Goal: Task Accomplishment & Management: Use online tool/utility

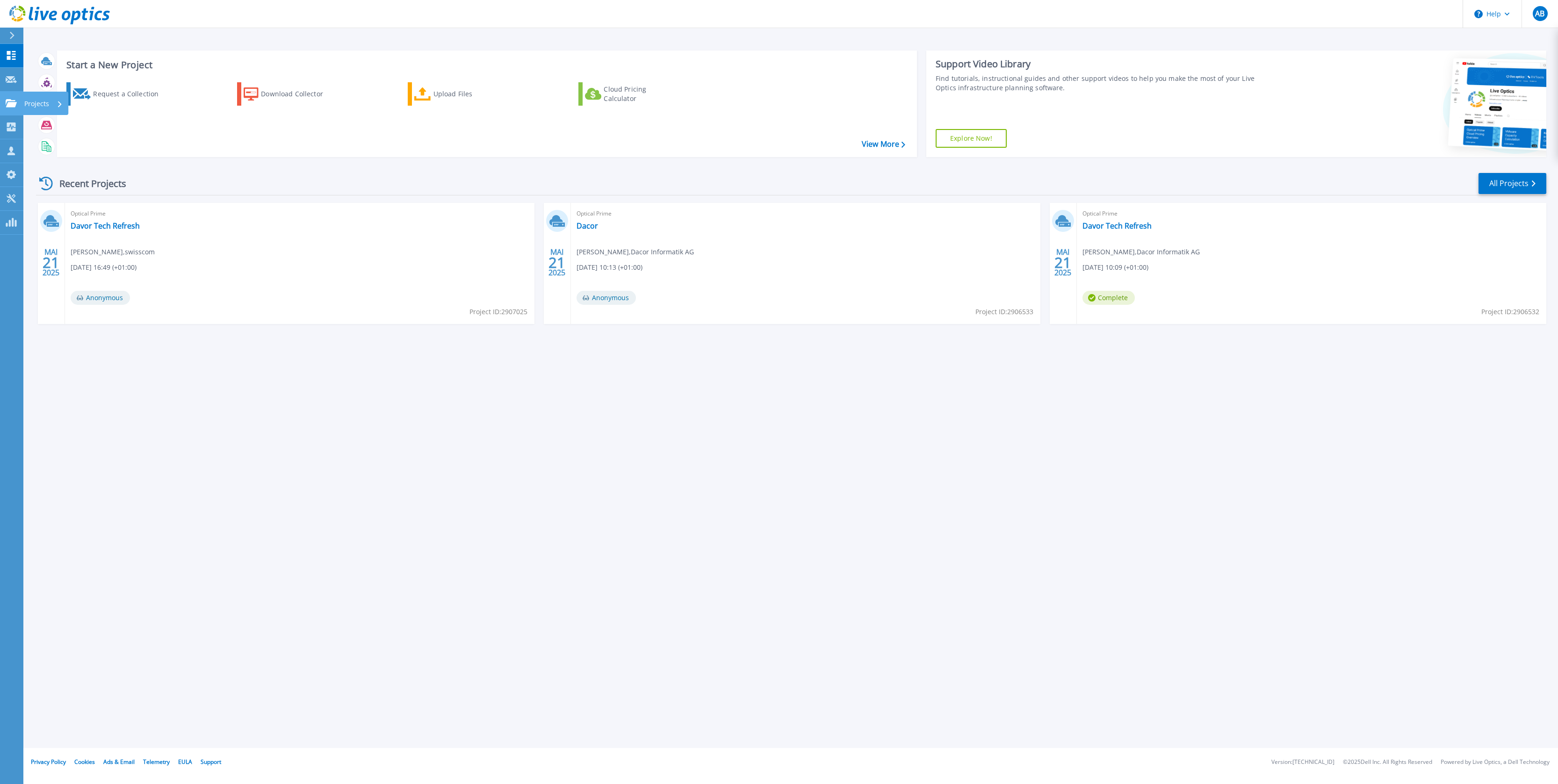
click at [46, 101] on p "Projects" at bounding box center [37, 104] width 25 height 25
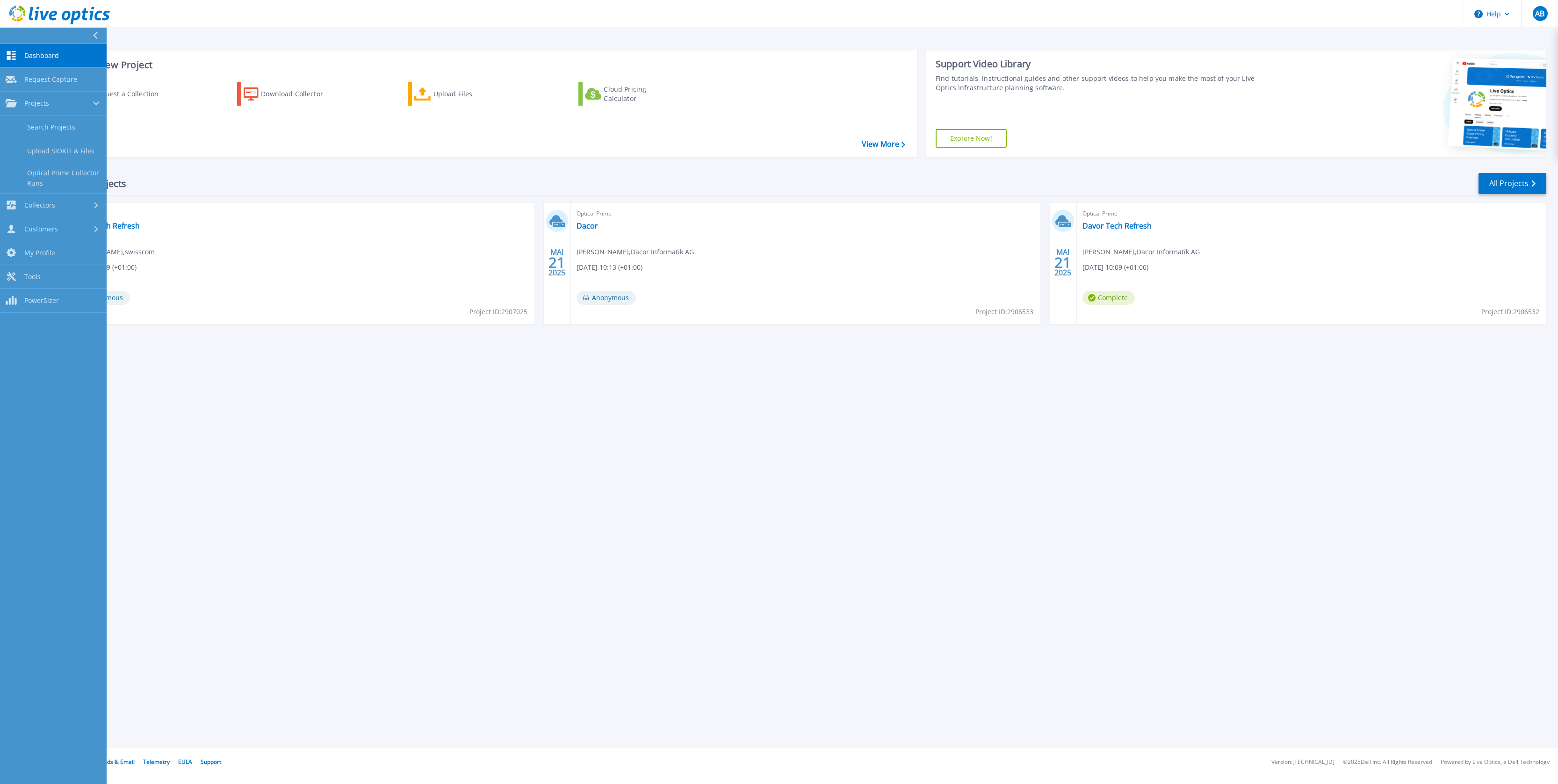
click at [34, 55] on span "Dashboard" at bounding box center [42, 56] width 34 height 9
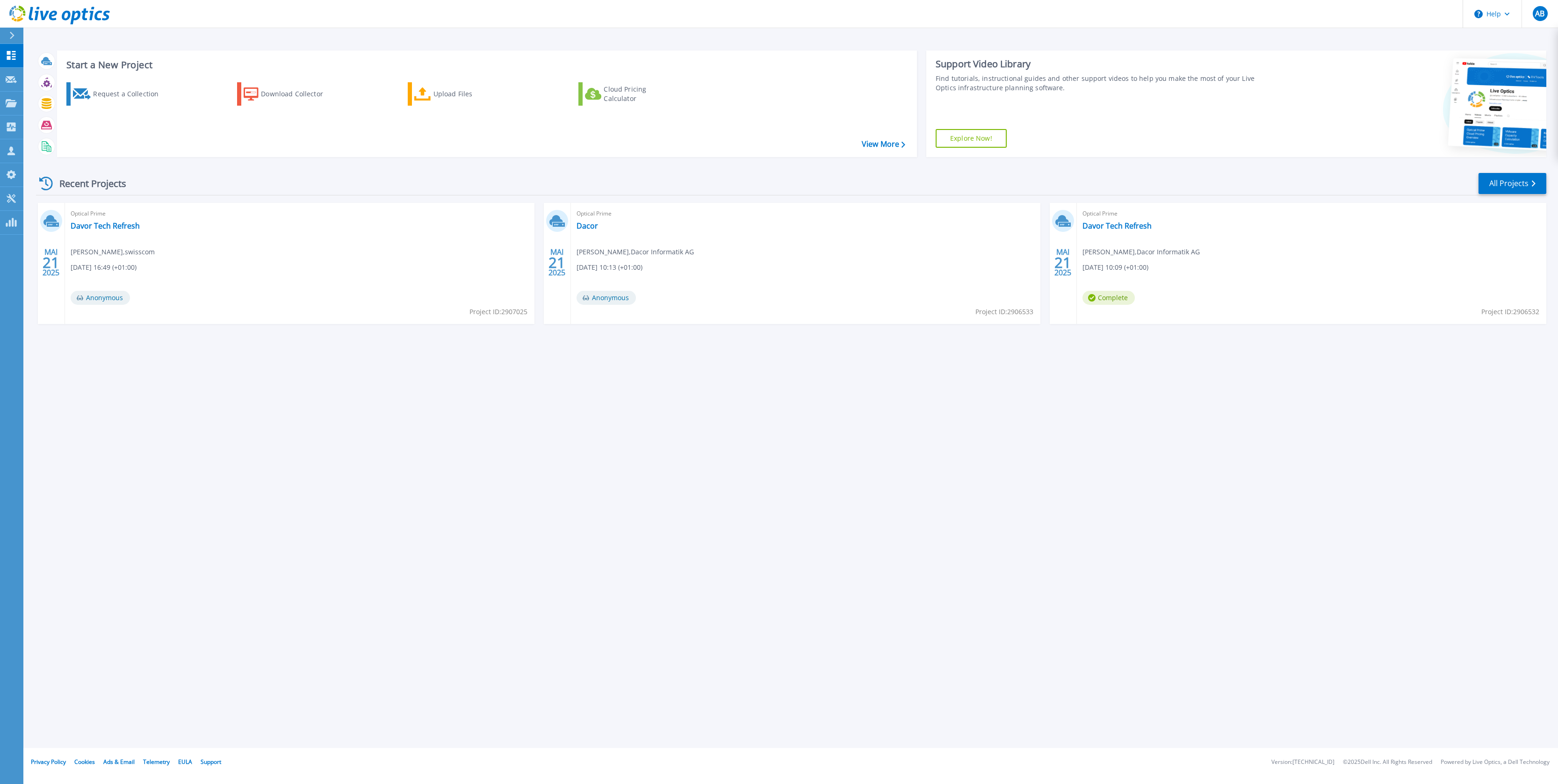
click at [13, 34] on icon at bounding box center [12, 36] width 5 height 7
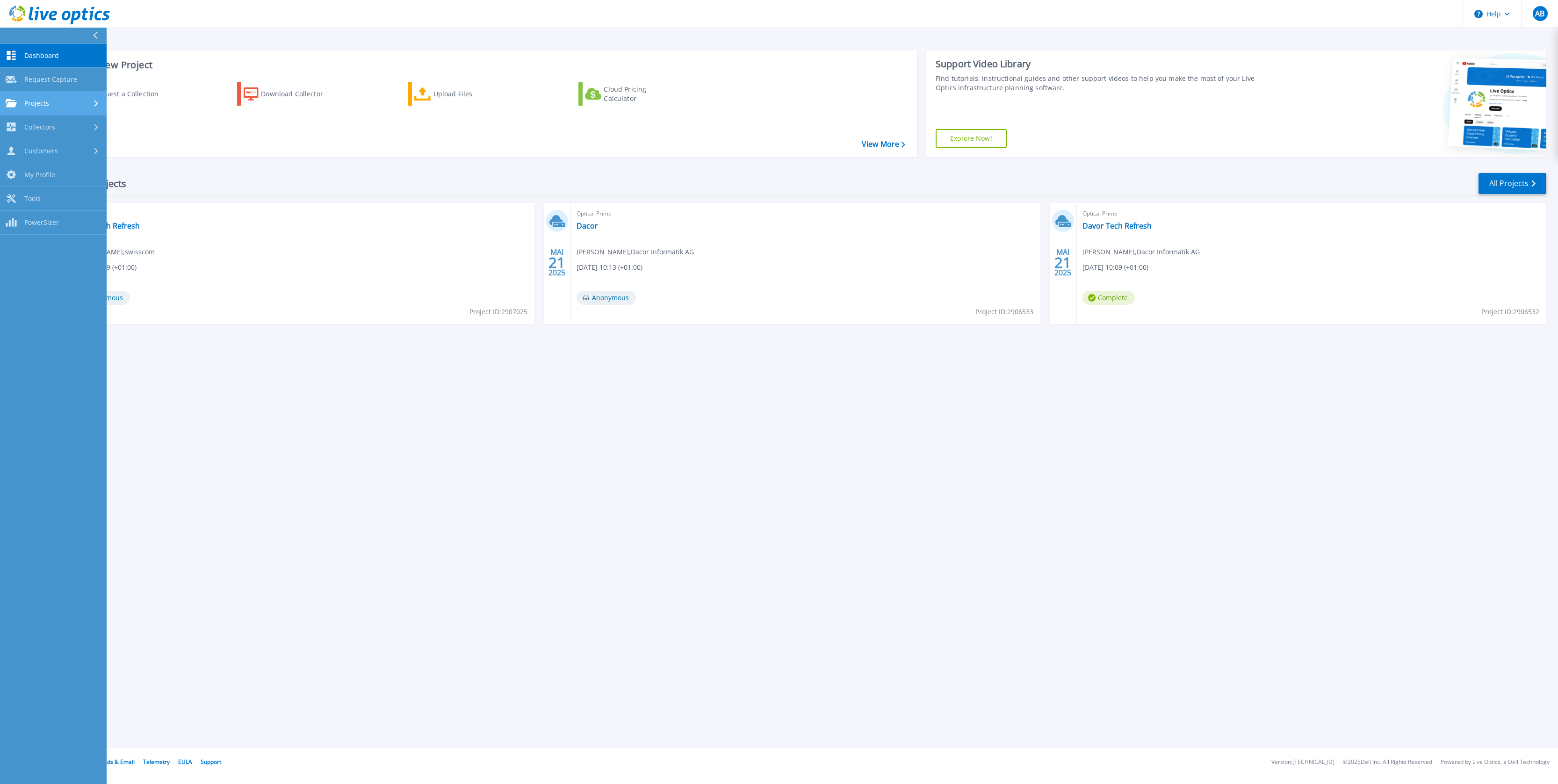
click at [44, 103] on span "Projects" at bounding box center [37, 103] width 25 height 9
click at [66, 150] on link "Upload SIOKIT & Files" at bounding box center [53, 151] width 106 height 24
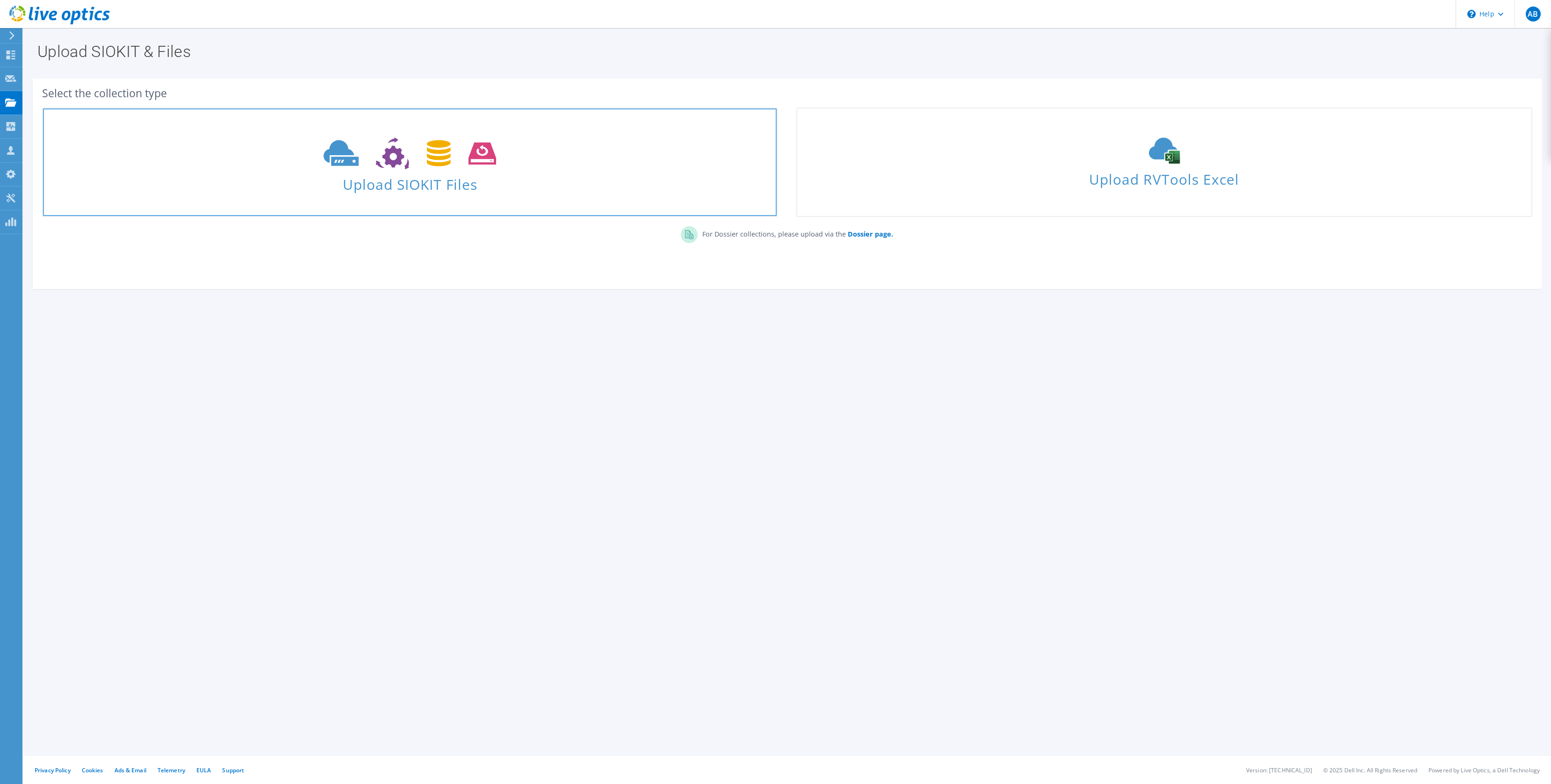
click at [405, 144] on icon at bounding box center [410, 154] width 173 height 33
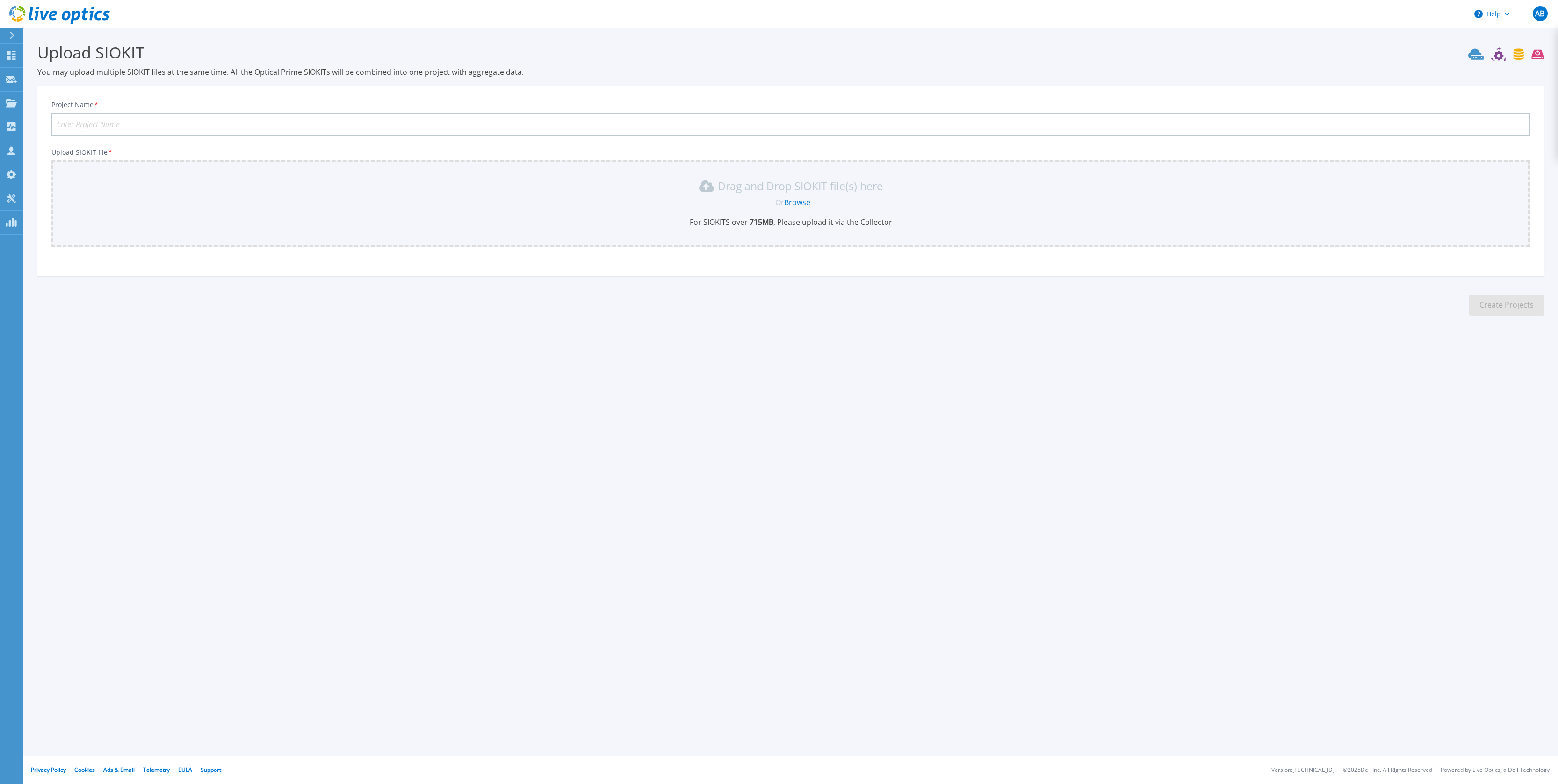
click at [798, 202] on link "Browse" at bounding box center [797, 202] width 26 height 10
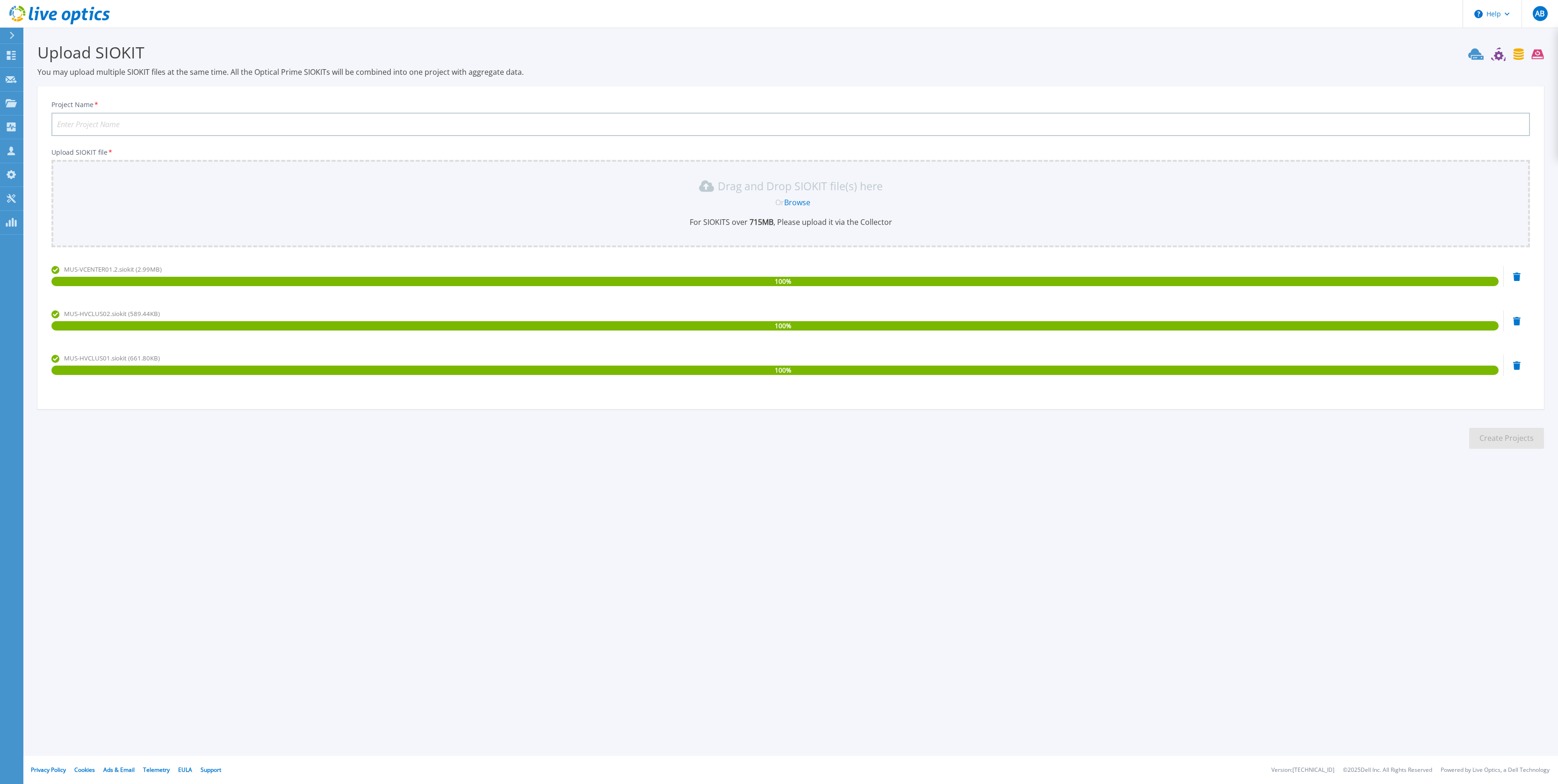
click at [969, 488] on div "Upload SIOKIT You may upload multiple SIOKIT files at the same time. All the Op…" at bounding box center [779, 253] width 1558 height 506
click at [117, 122] on input "Project Name *" at bounding box center [791, 124] width 1479 height 23
type input "Constellium Muscle-Shoals"
click at [1520, 443] on button "Create Projects" at bounding box center [1507, 438] width 75 height 21
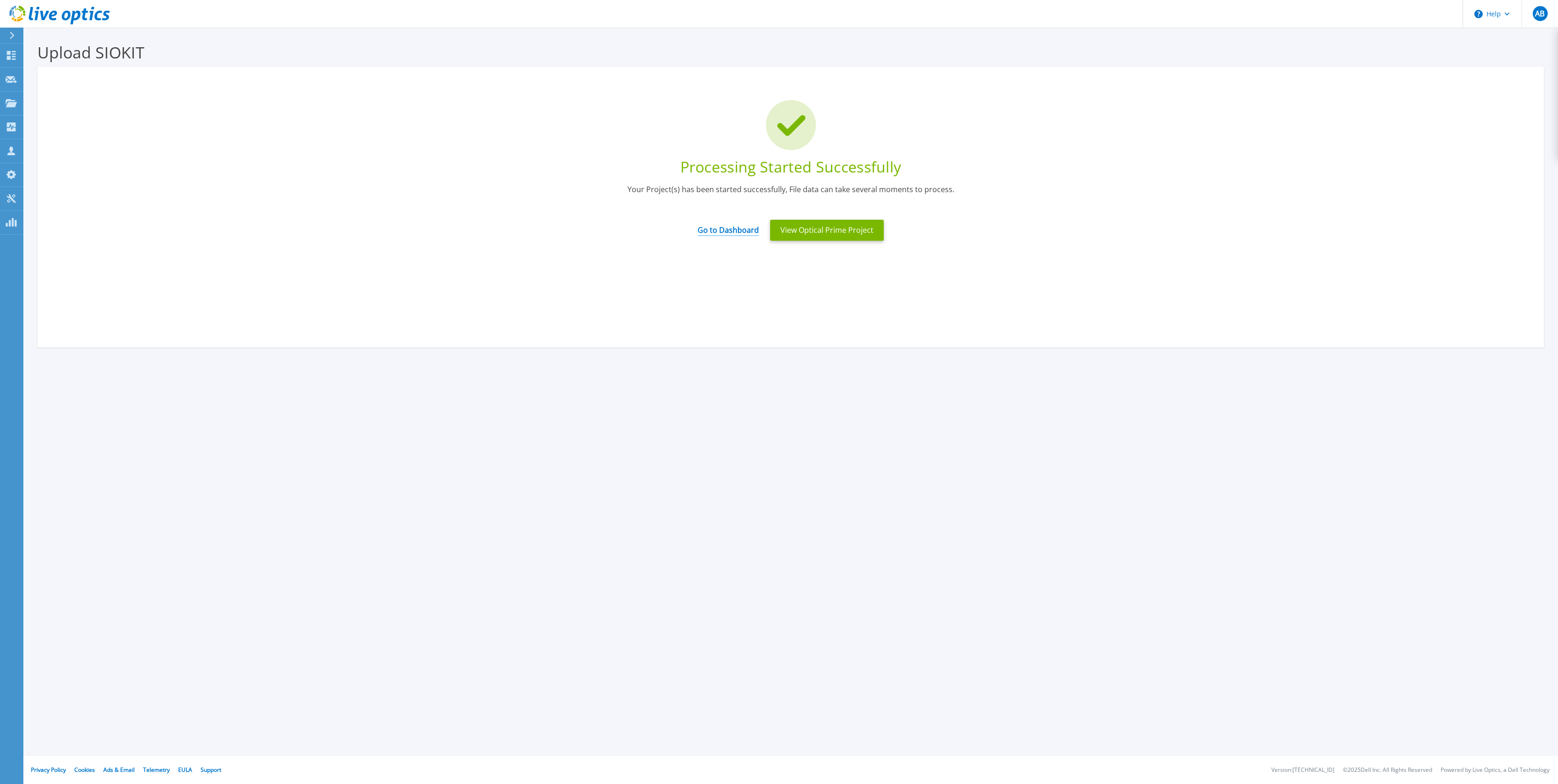
click at [724, 228] on link "Go to Dashboard" at bounding box center [728, 227] width 61 height 18
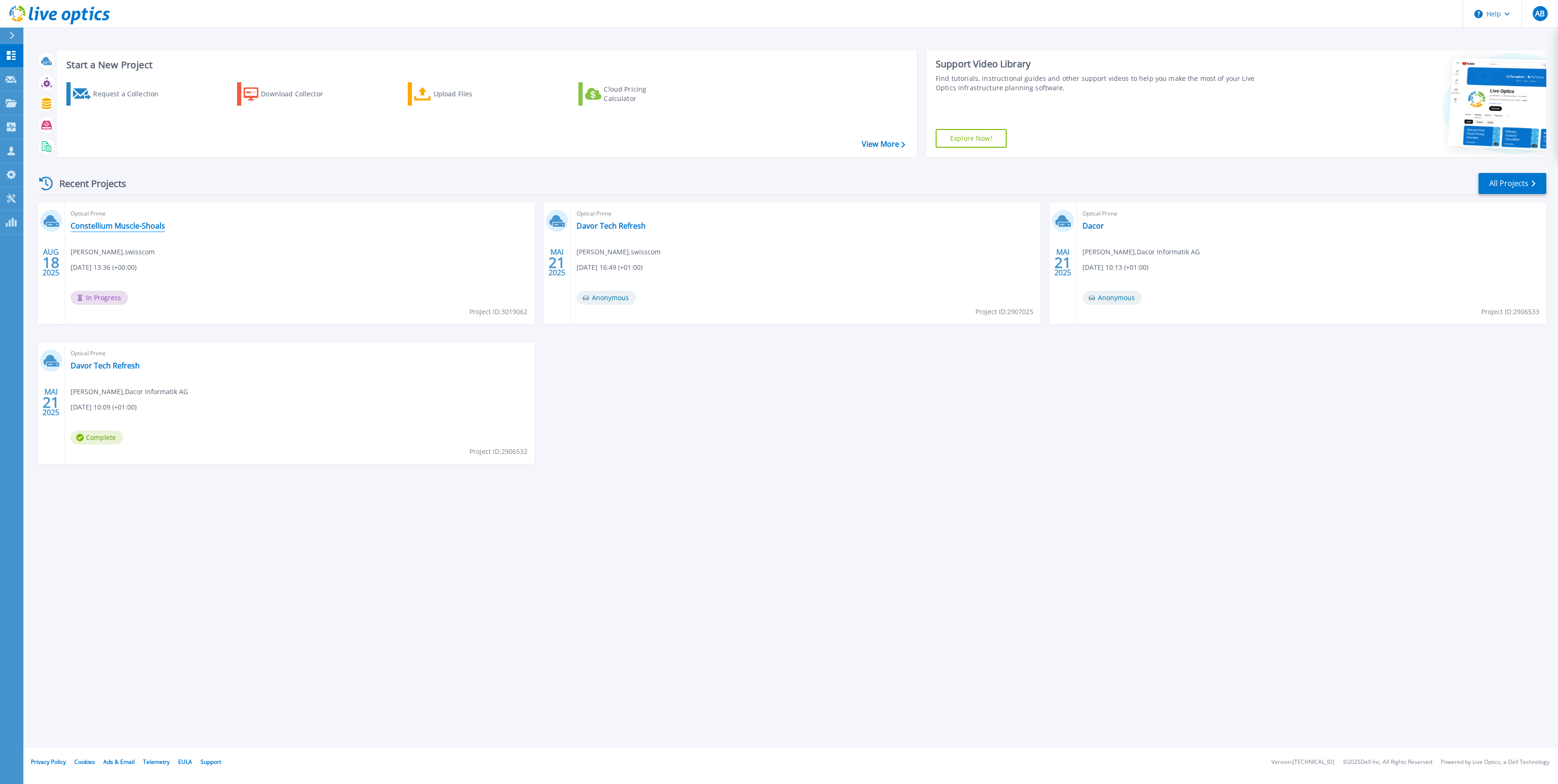
click at [94, 222] on link "Constellium Muscle-Shoals" at bounding box center [118, 225] width 95 height 9
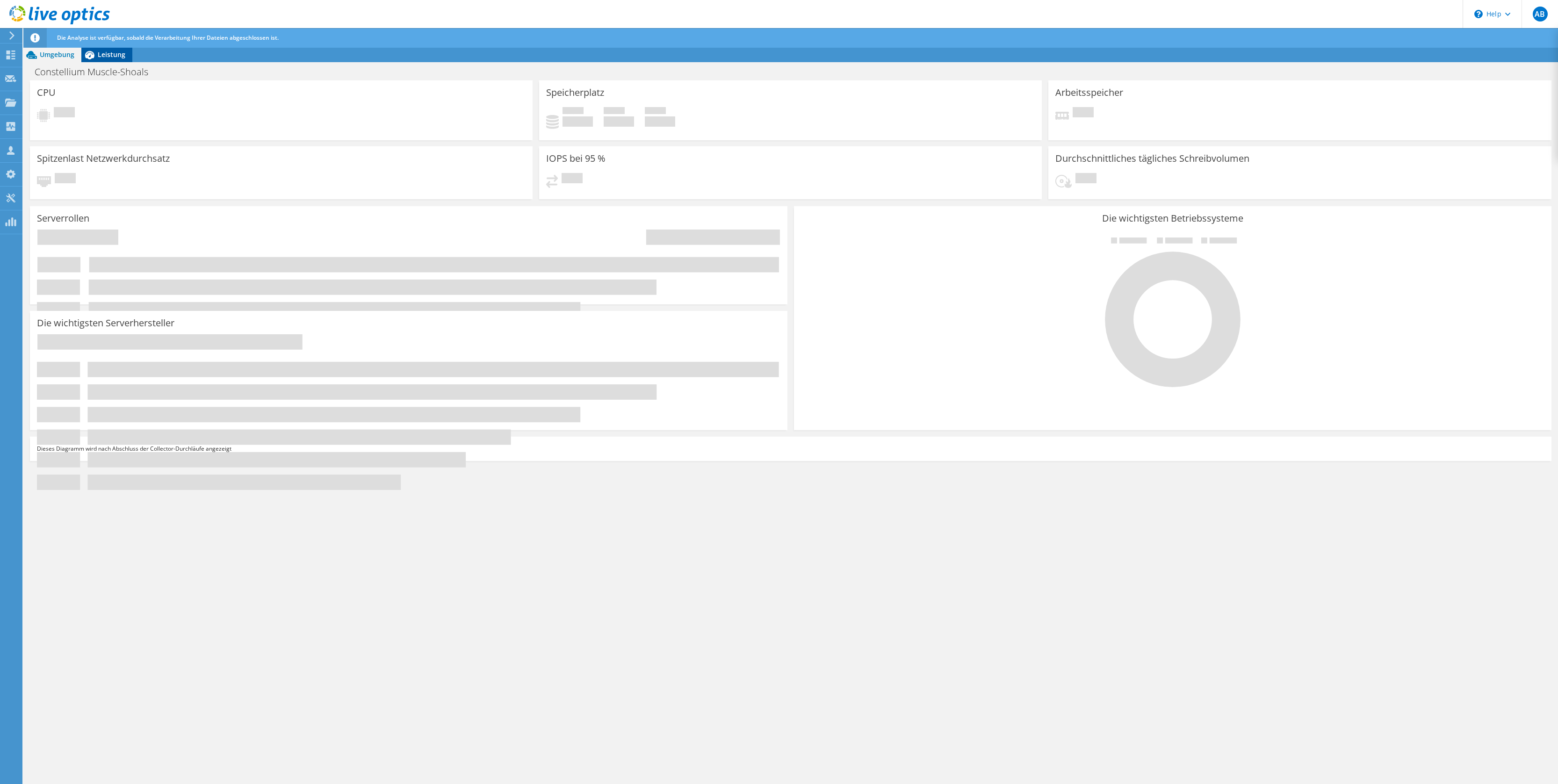
click at [114, 52] on span "Leistung" at bounding box center [111, 54] width 28 height 9
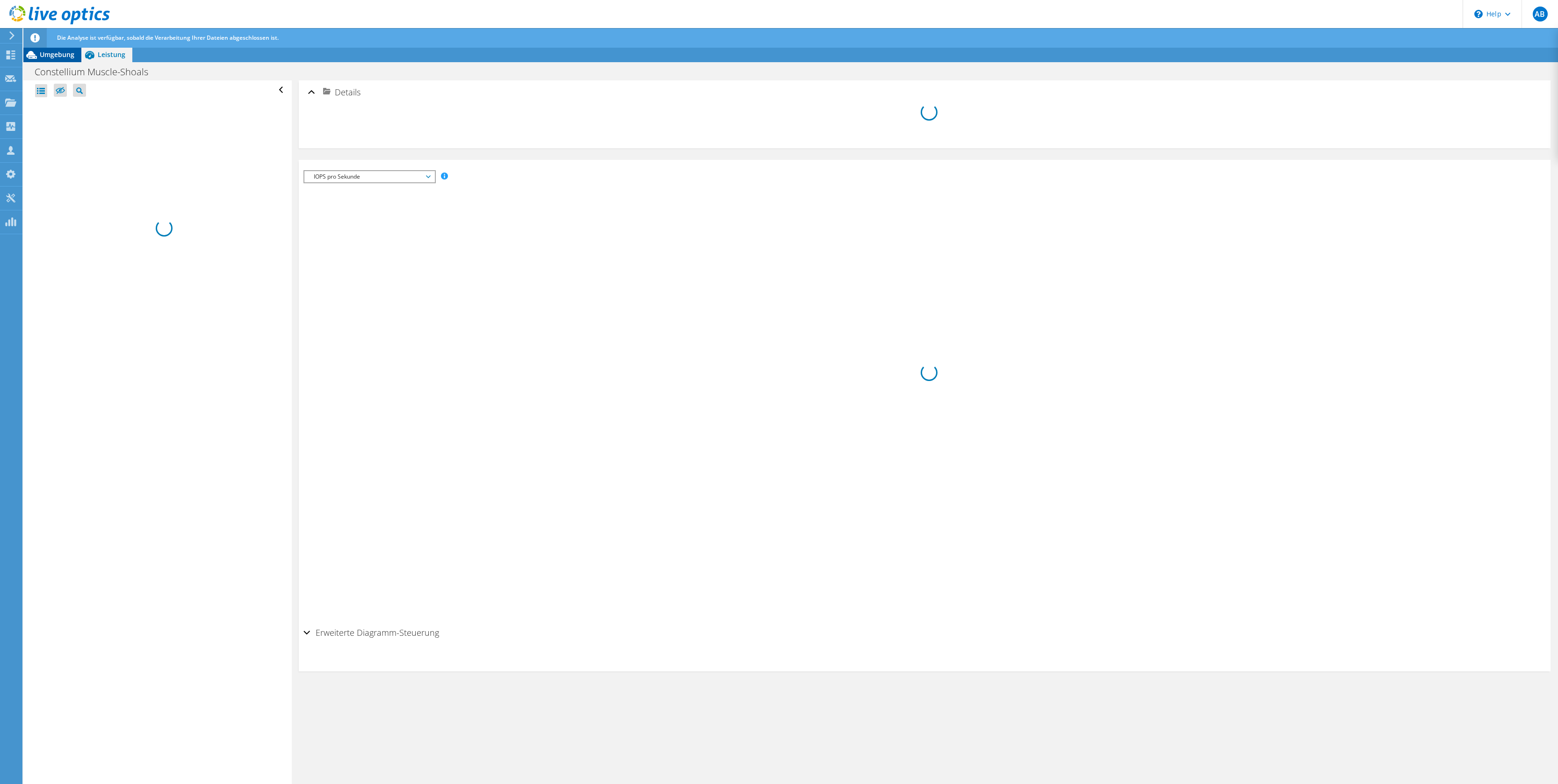
click at [50, 54] on span "Umgebung" at bounding box center [57, 54] width 34 height 9
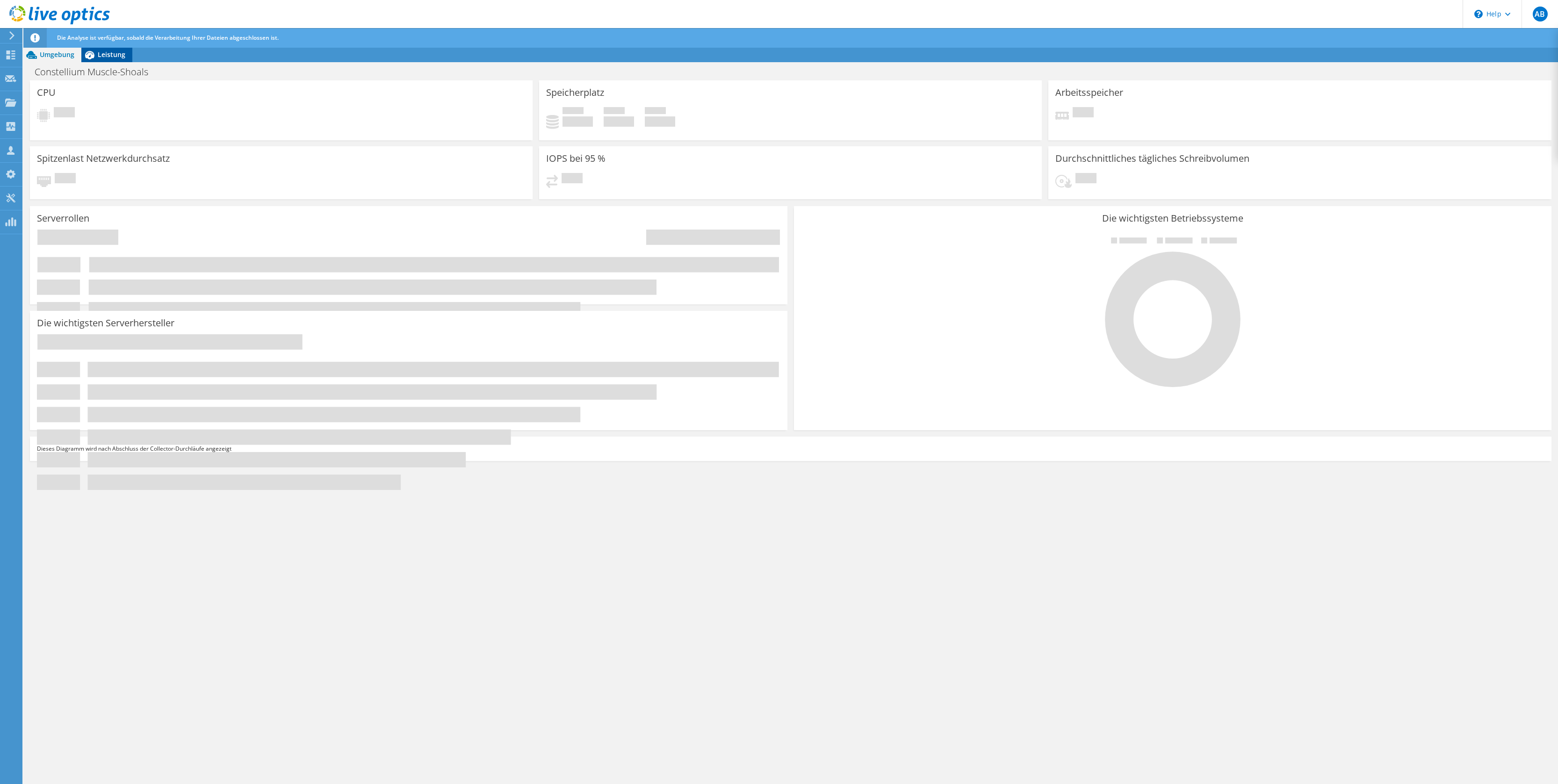
click at [112, 51] on span "Leistung" at bounding box center [111, 54] width 28 height 9
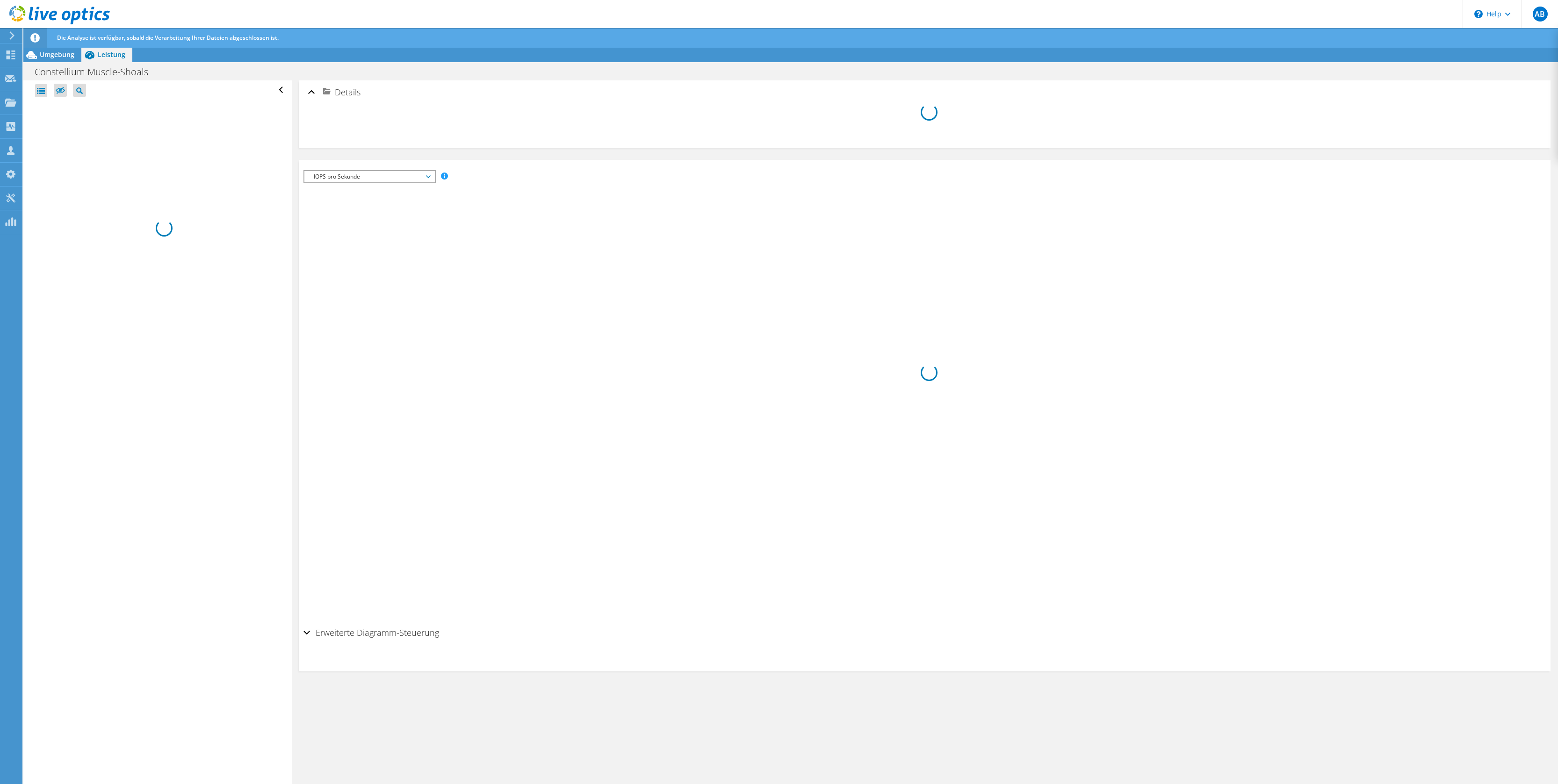
click at [42, 90] on div at bounding box center [41, 90] width 12 height 13
click at [40, 90] on div at bounding box center [41, 90] width 12 height 13
click at [13, 34] on icon at bounding box center [12, 36] width 7 height 9
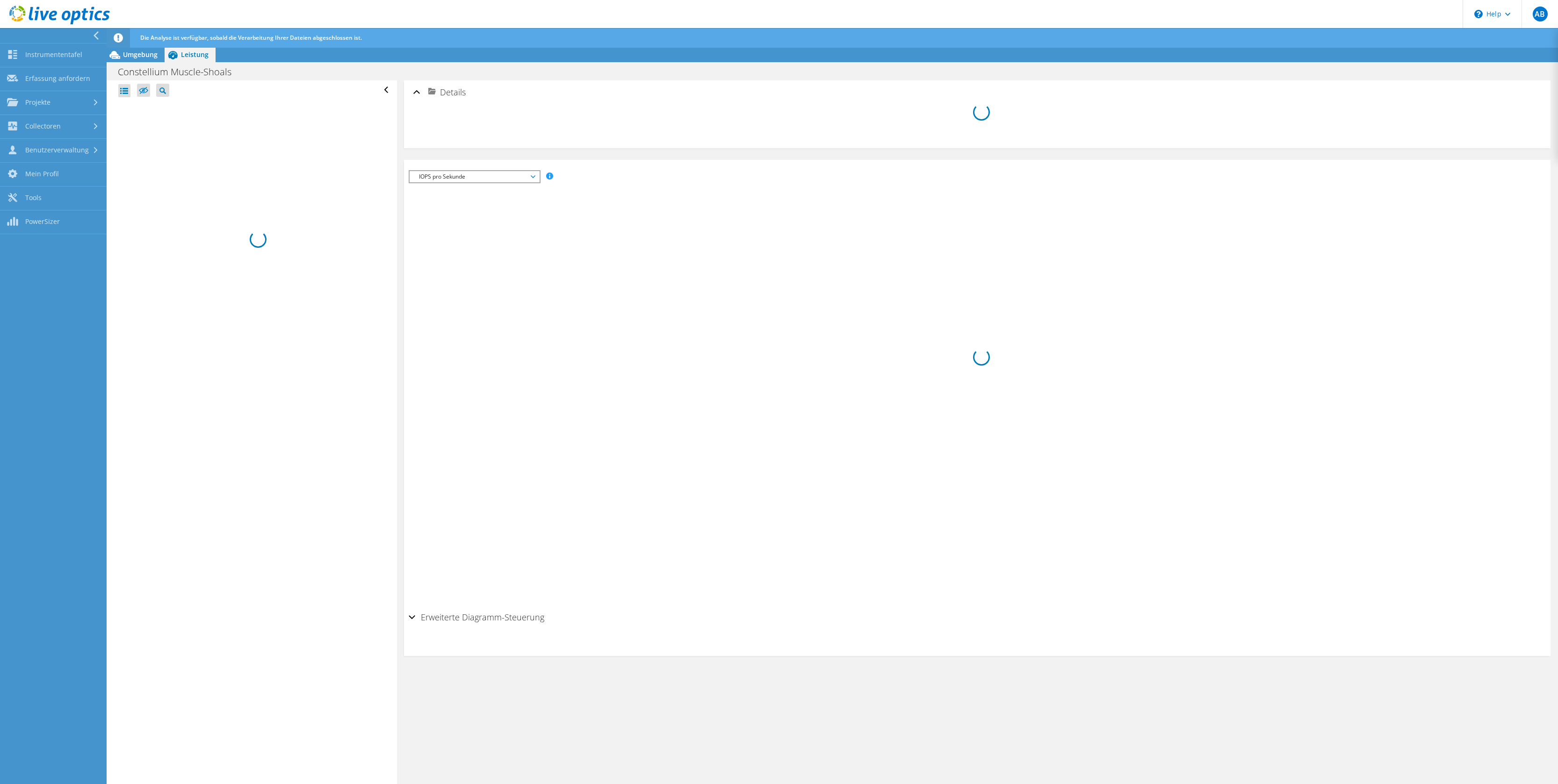
click at [116, 41] on icon at bounding box center [118, 37] width 9 height 9
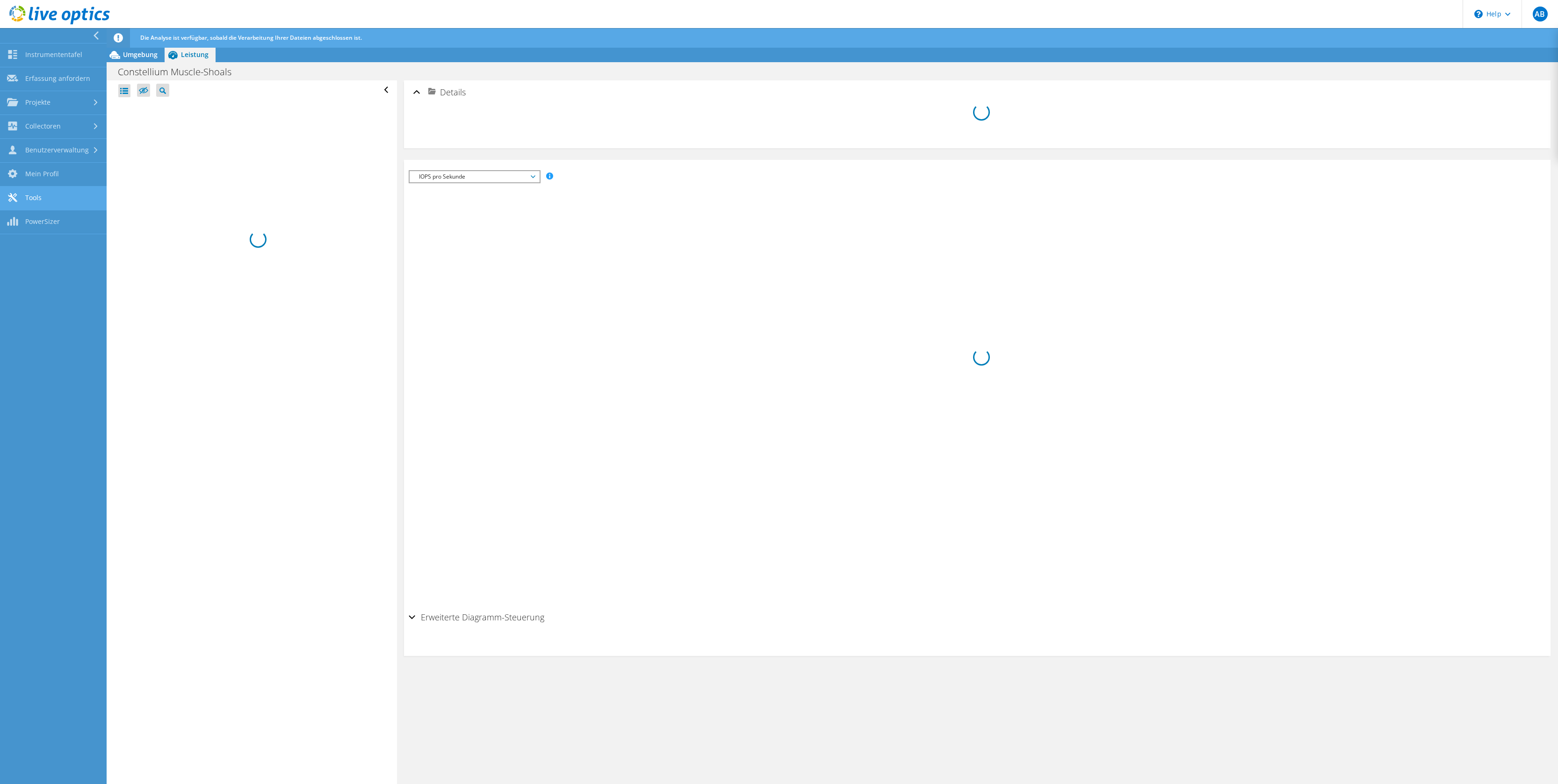
click at [40, 199] on link "Tools" at bounding box center [53, 198] width 106 height 24
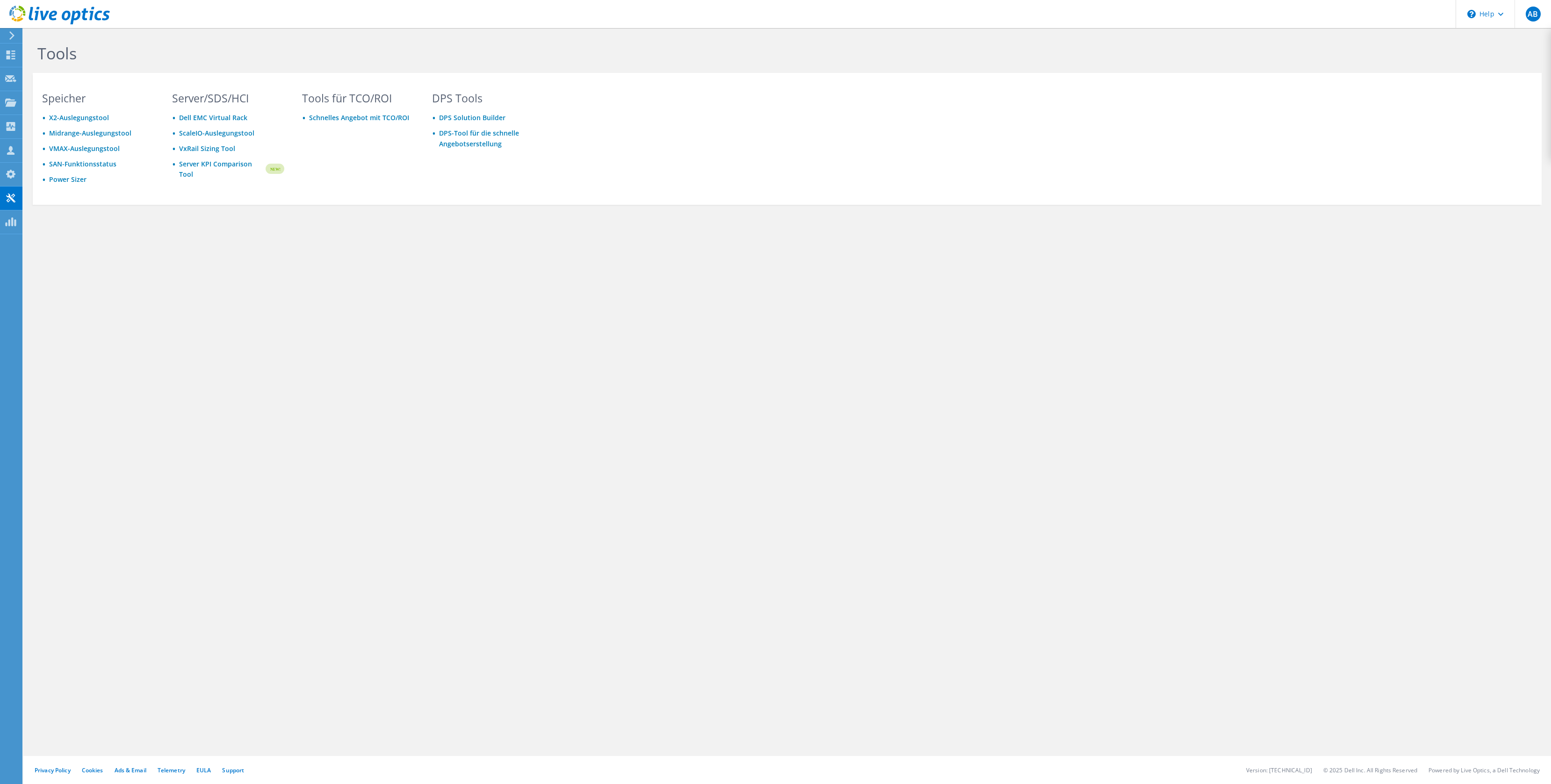
click at [13, 34] on icon at bounding box center [12, 36] width 7 height 9
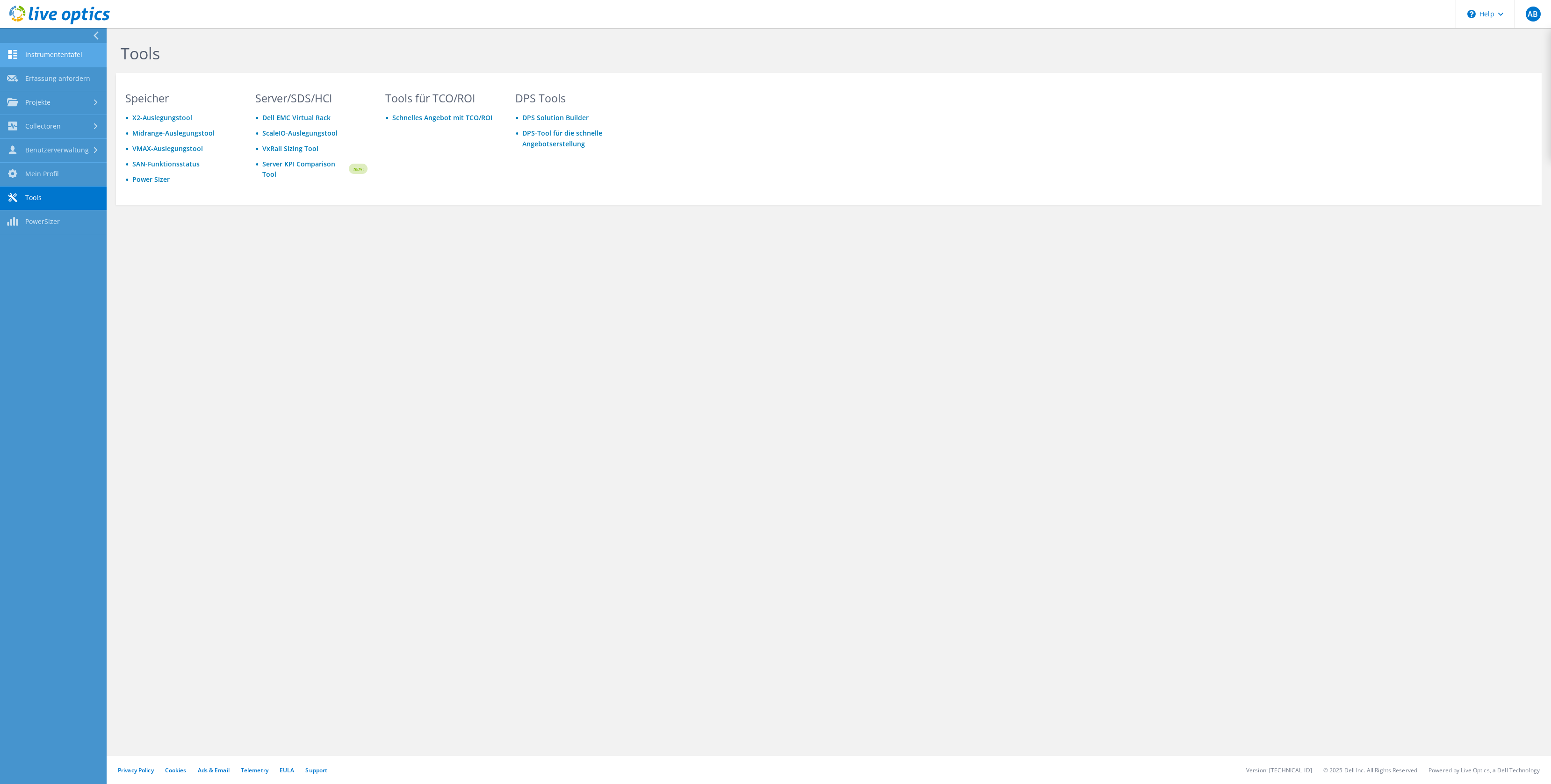
click at [57, 56] on link "Instrumententafel" at bounding box center [53, 55] width 106 height 24
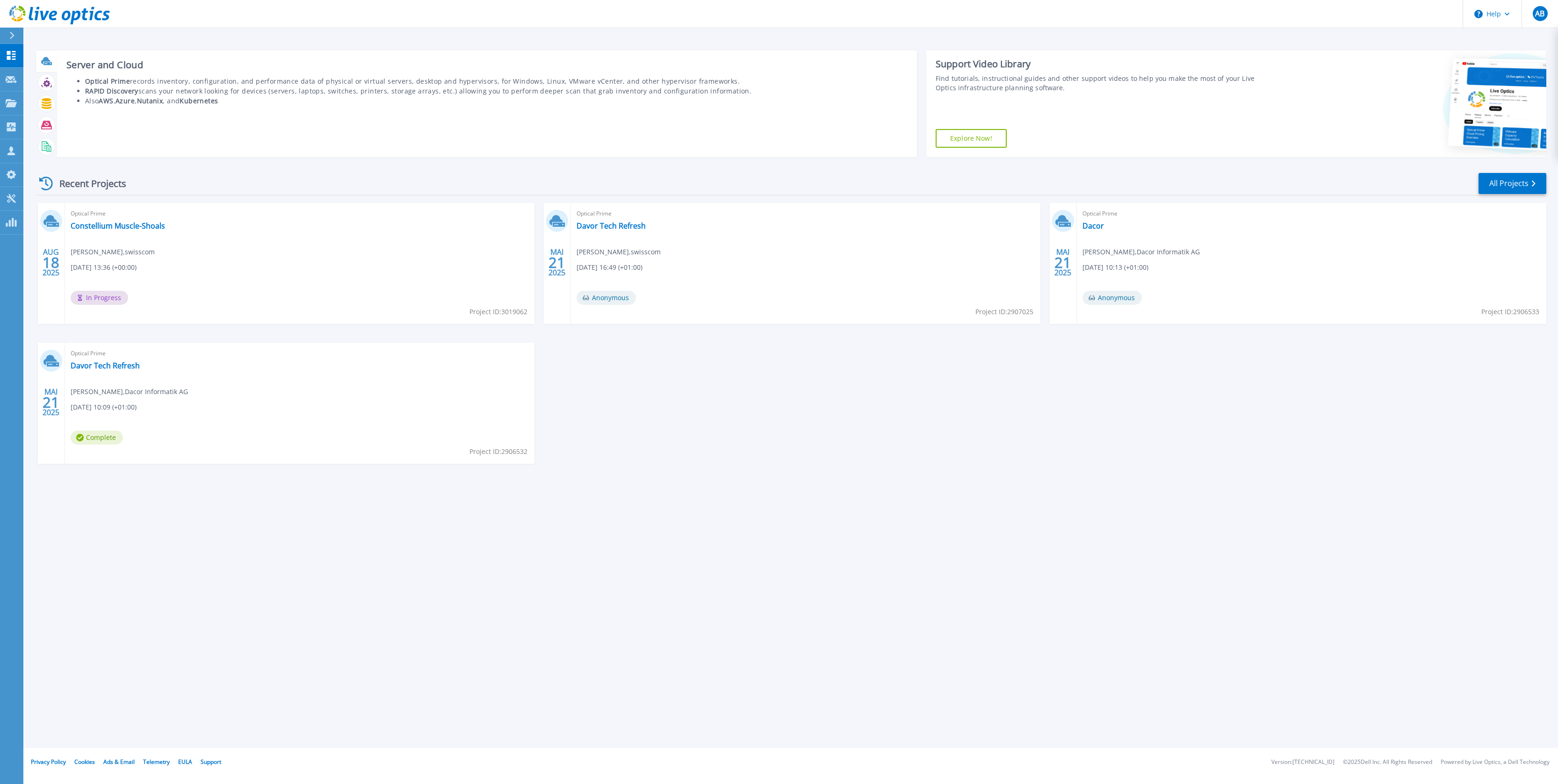
click at [45, 61] on icon at bounding box center [45, 60] width 9 height 7
click at [125, 69] on h3 "Server and Cloud" at bounding box center [487, 65] width 841 height 10
click at [46, 58] on icon at bounding box center [45, 60] width 9 height 7
click at [202, 258] on div "Optical Prime Constellium Muscle-Shoals [PERSON_NAME] , swisscom [DATE] 13:36 (…" at bounding box center [300, 263] width 470 height 121
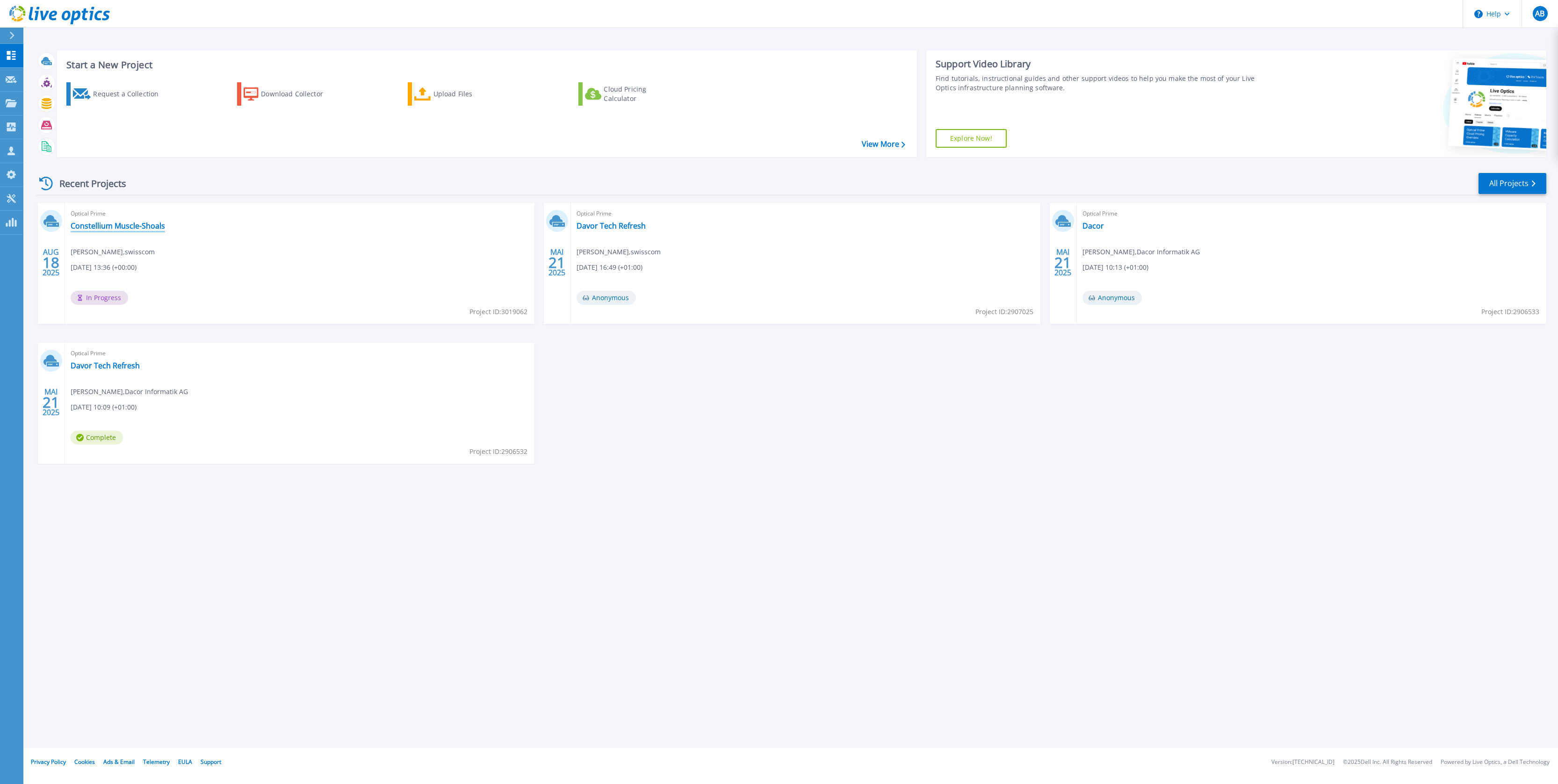
click at [142, 222] on link "Constellium Muscle-Shoals" at bounding box center [118, 225] width 95 height 9
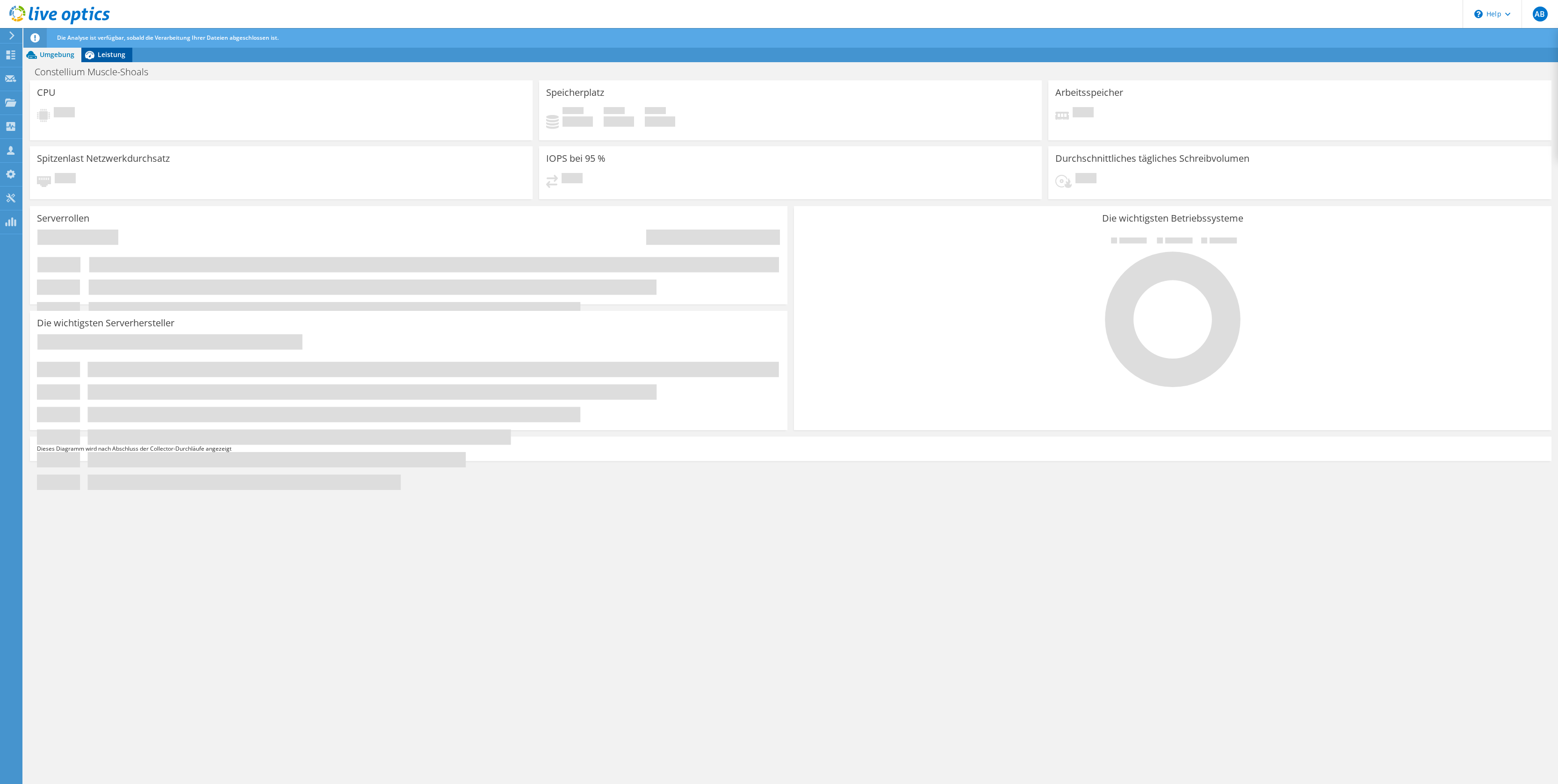
click at [108, 58] on span "Leistung" at bounding box center [111, 54] width 28 height 9
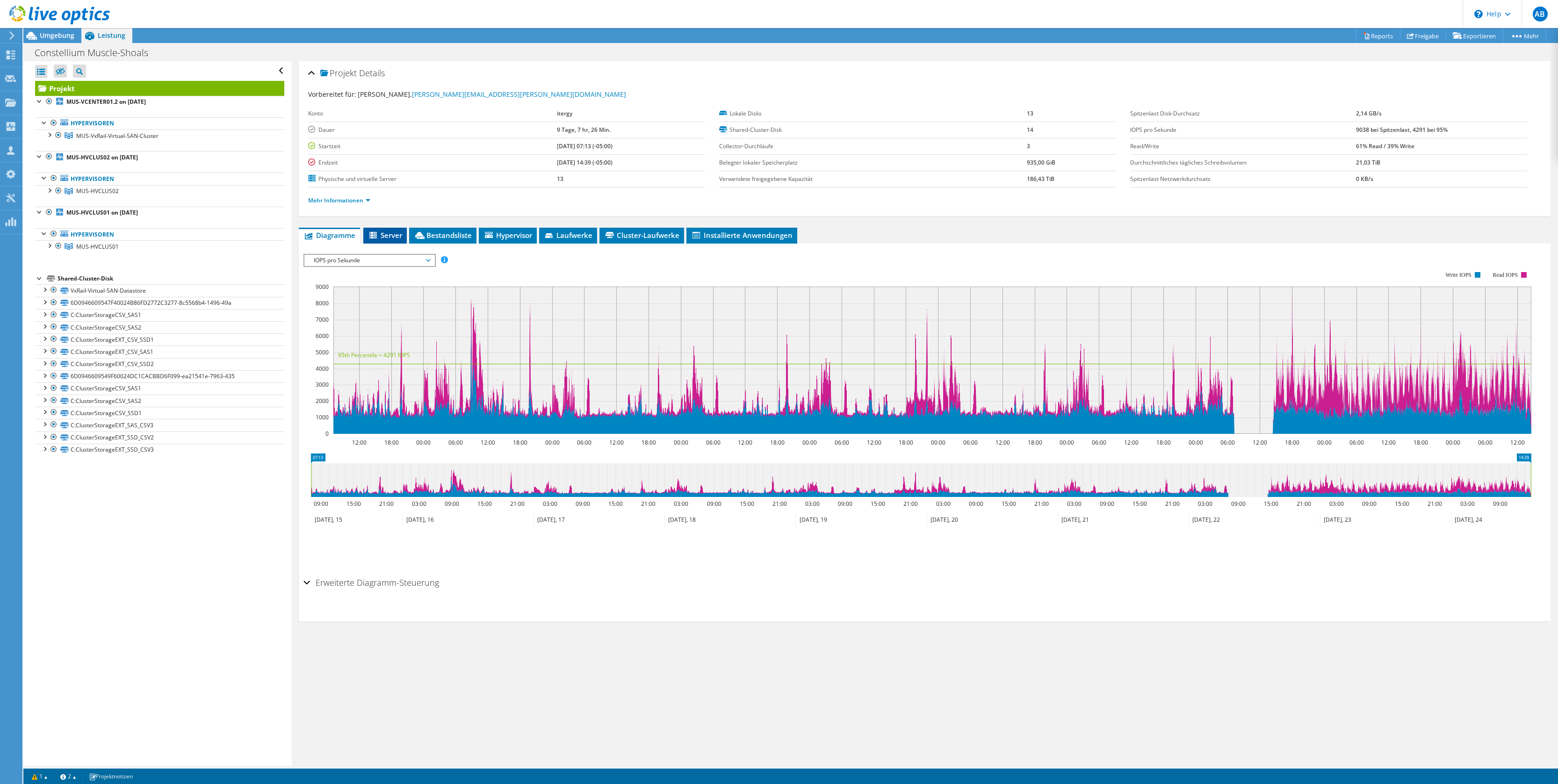
click at [380, 233] on span "Server" at bounding box center [385, 235] width 34 height 9
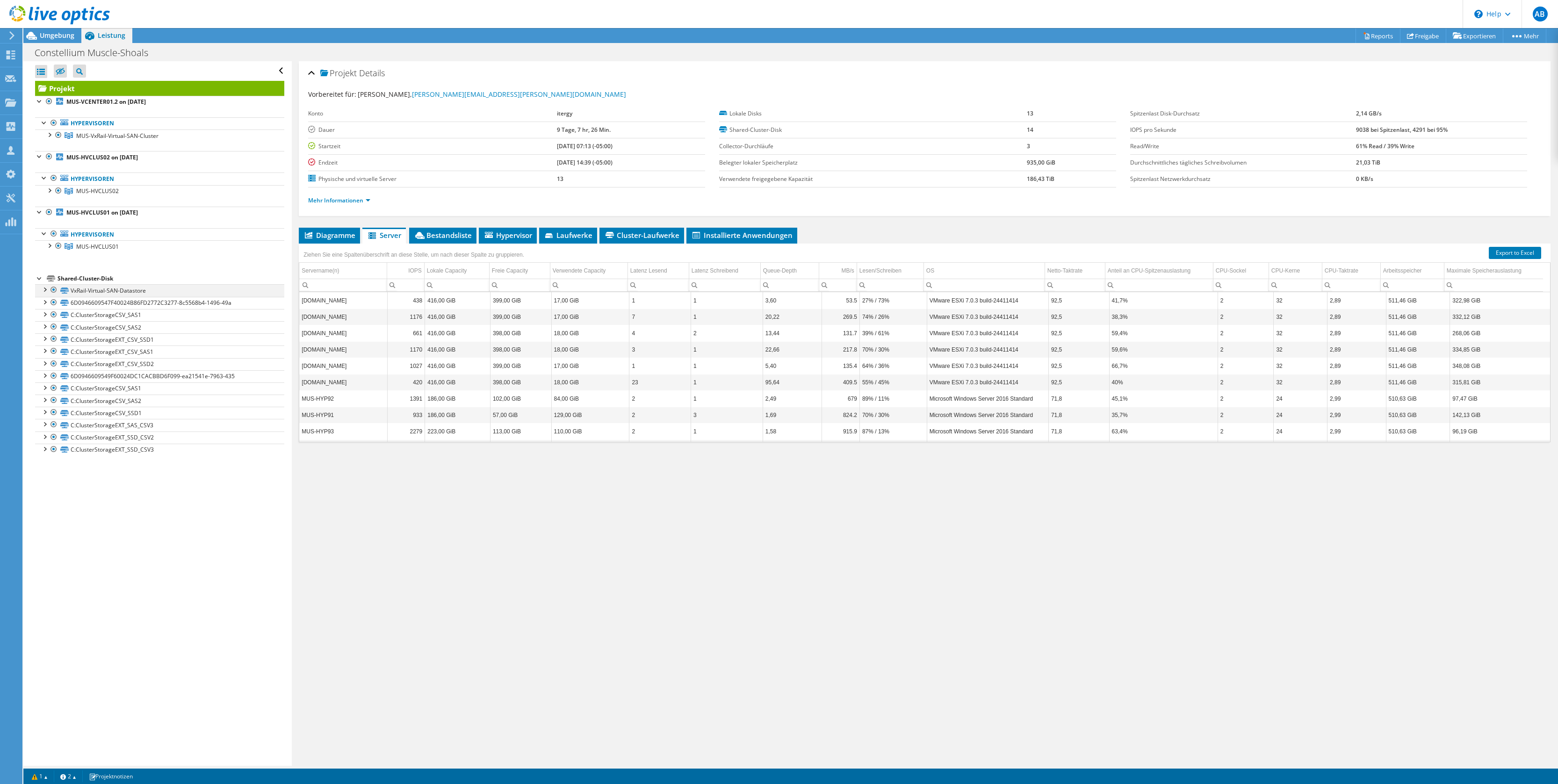
click at [45, 290] on div at bounding box center [44, 289] width 9 height 9
click at [91, 291] on link "VxRail-Virtual-SAN-Datastore" at bounding box center [160, 291] width 250 height 12
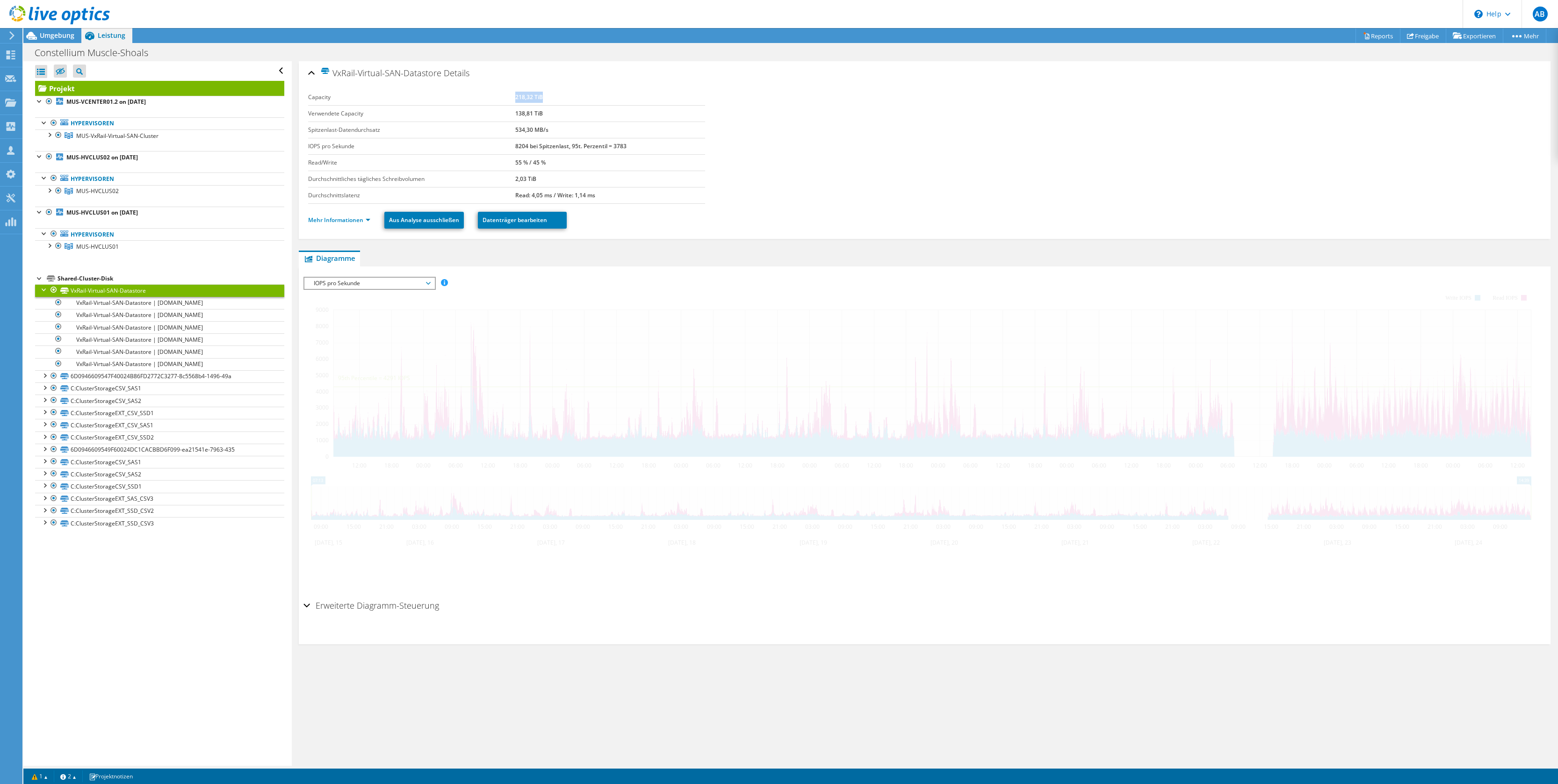
drag, startPoint x: 516, startPoint y: 96, endPoint x: 550, endPoint y: 98, distance: 34.1
click at [550, 98] on td "218,32 TiB" at bounding box center [610, 97] width 190 height 17
drag, startPoint x: 516, startPoint y: 130, endPoint x: 552, endPoint y: 134, distance: 36.2
click at [552, 134] on td "534,30 MB/s" at bounding box center [610, 130] width 190 height 17
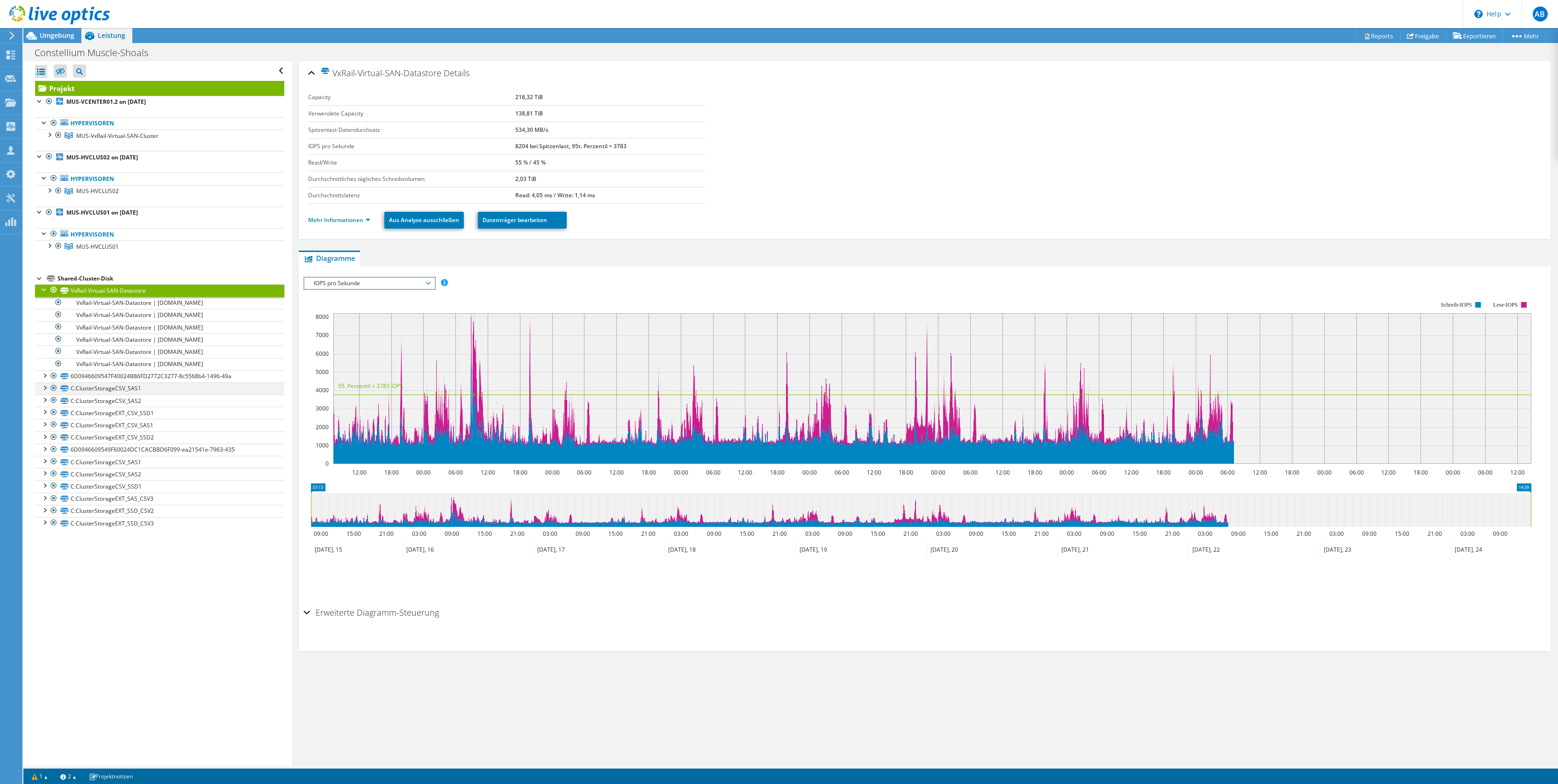
click at [45, 386] on div at bounding box center [44, 386] width 9 height 9
click at [83, 388] on link "C:ClusterStorageCSV_SAS1" at bounding box center [160, 388] width 250 height 12
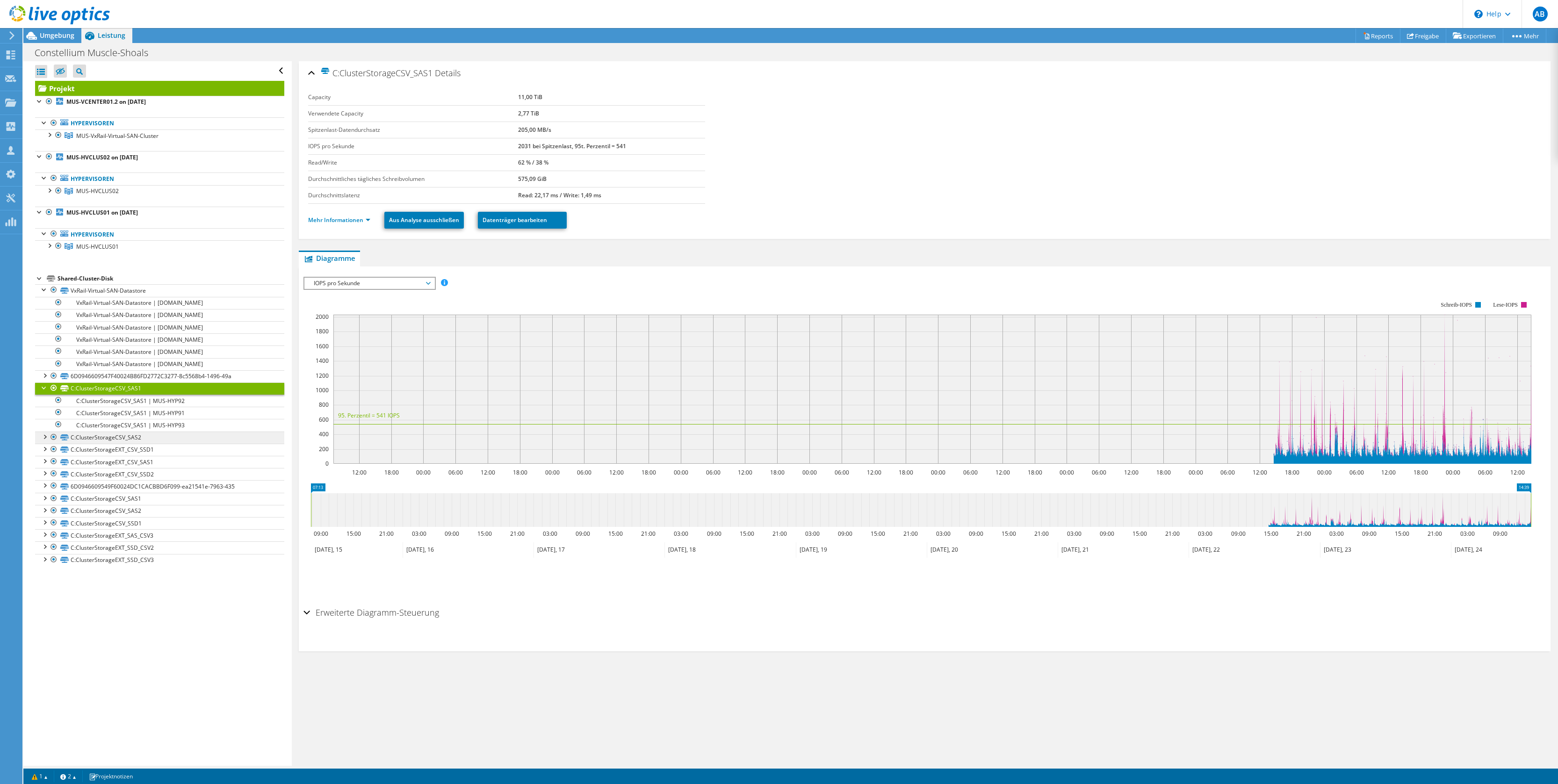
click at [89, 436] on link "C:ClusterStorageCSV_SAS2" at bounding box center [160, 437] width 250 height 12
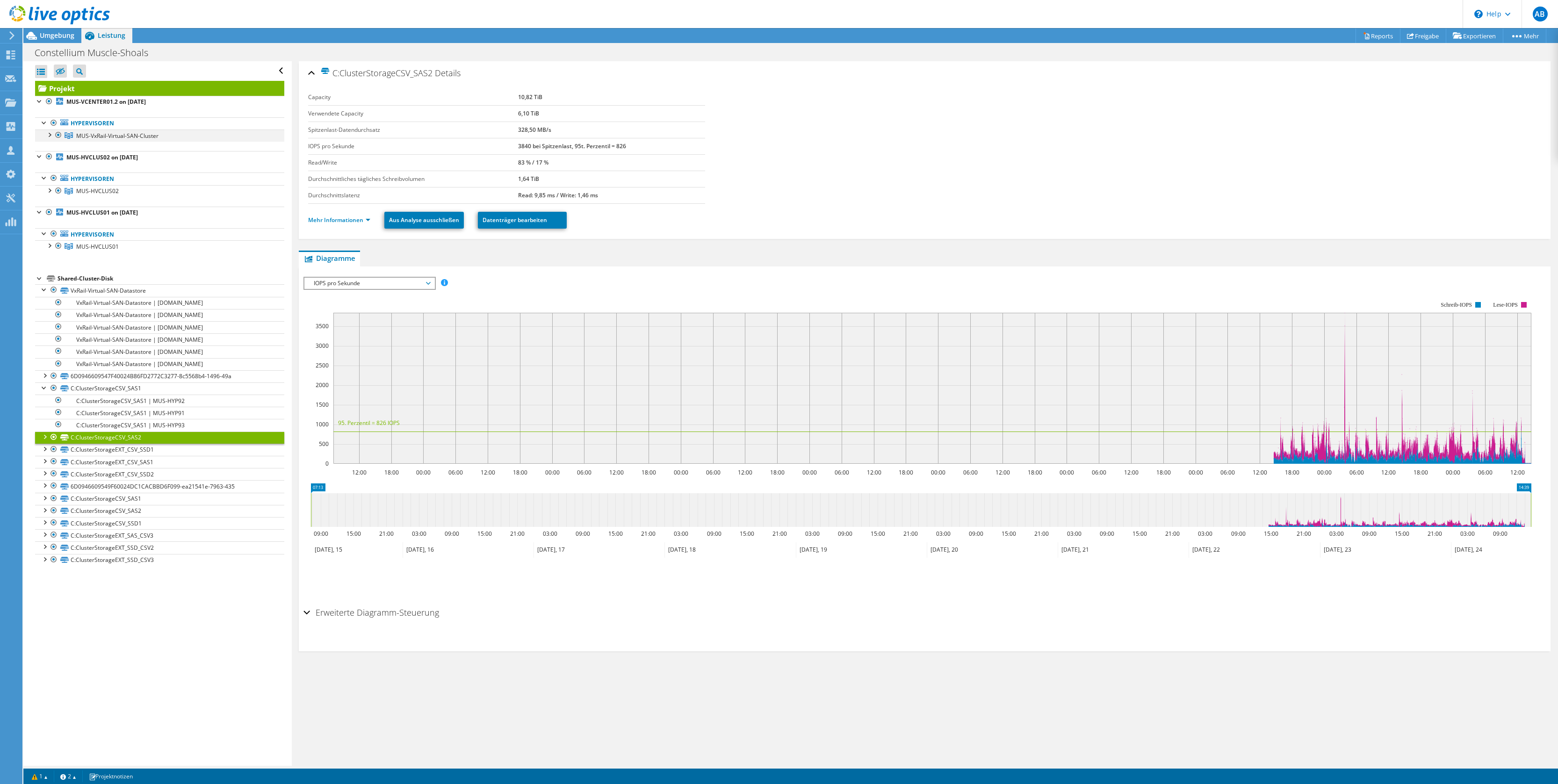
click at [49, 135] on div at bounding box center [49, 134] width 9 height 9
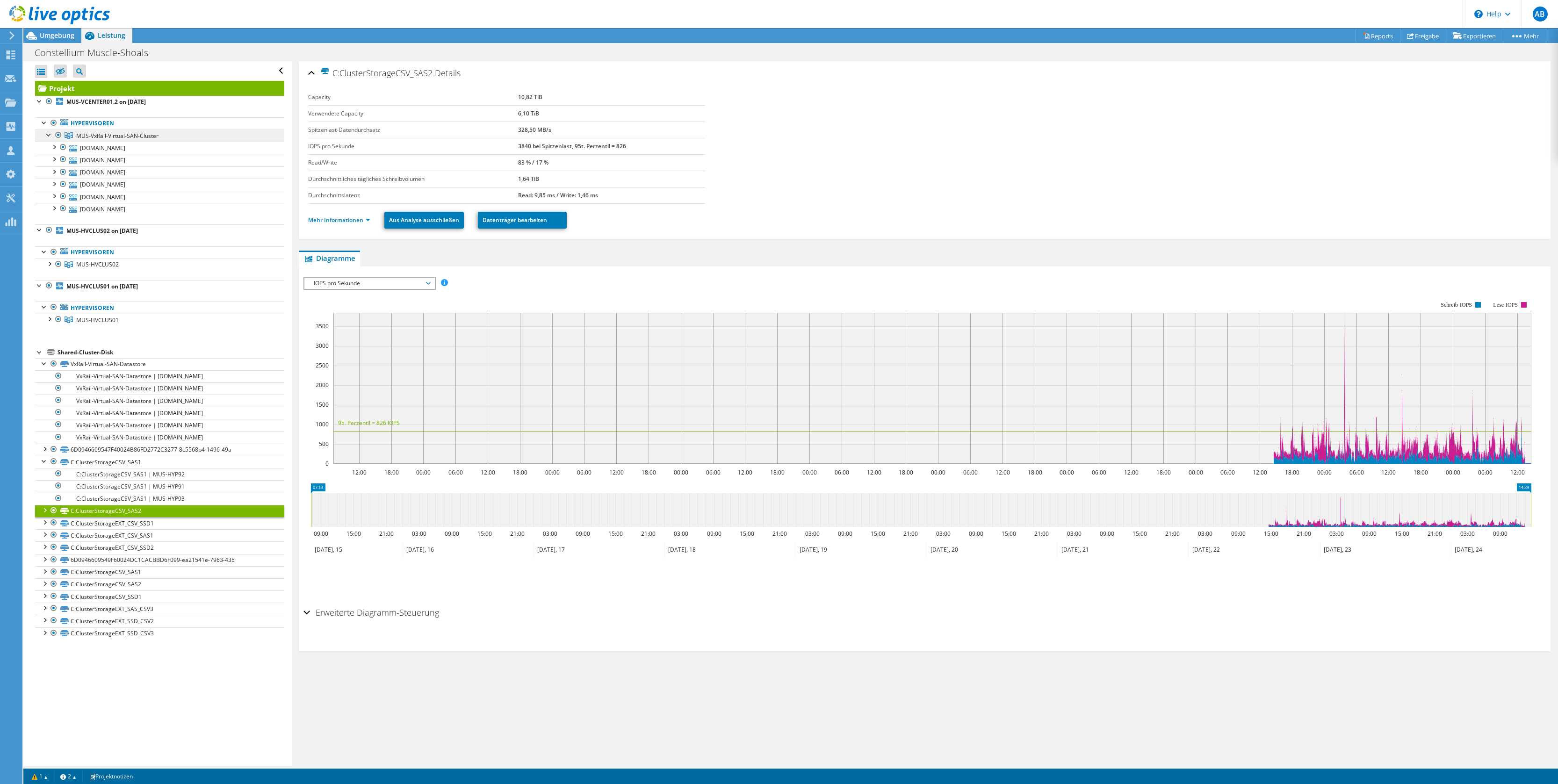
click at [102, 132] on span "MUS-VxRail-Virtual-SAN-Cluster" at bounding box center [117, 136] width 82 height 8
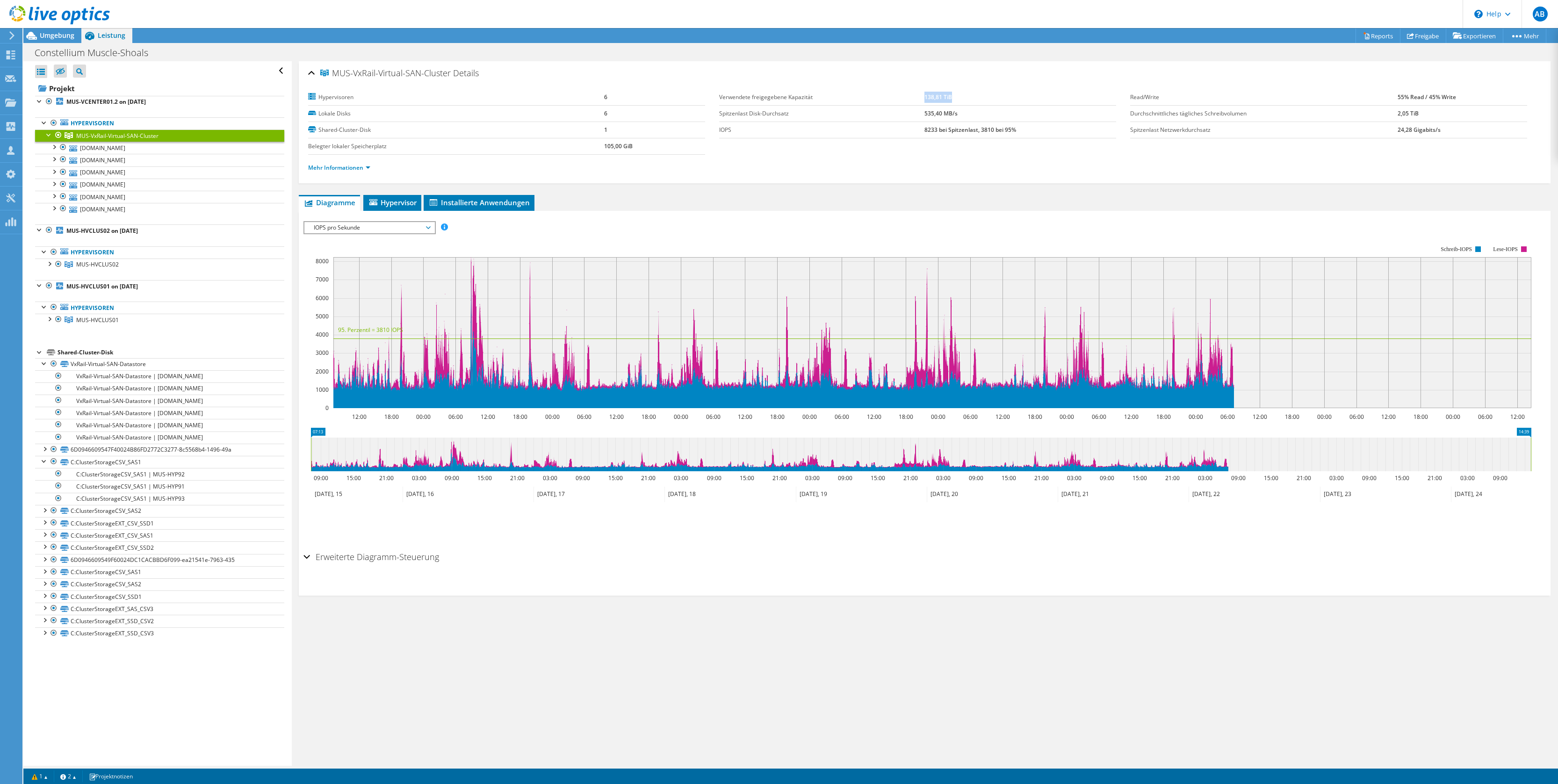
drag, startPoint x: 921, startPoint y: 98, endPoint x: 956, endPoint y: 98, distance: 35.0
click at [956, 98] on td "138,81 TiB" at bounding box center [1020, 97] width 192 height 17
click at [52, 263] on div at bounding box center [49, 263] width 9 height 9
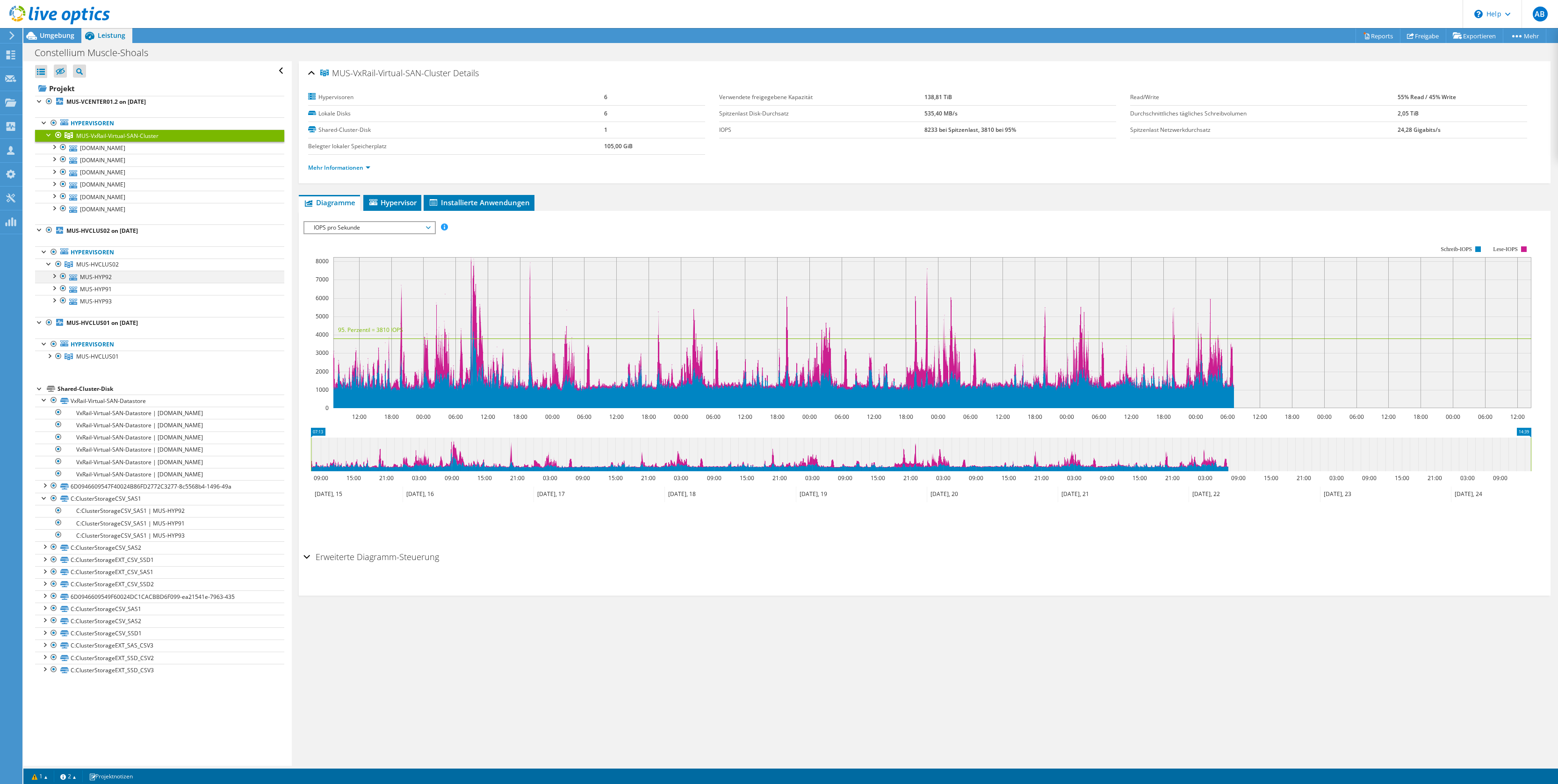
click at [55, 275] on div at bounding box center [53, 275] width 9 height 9
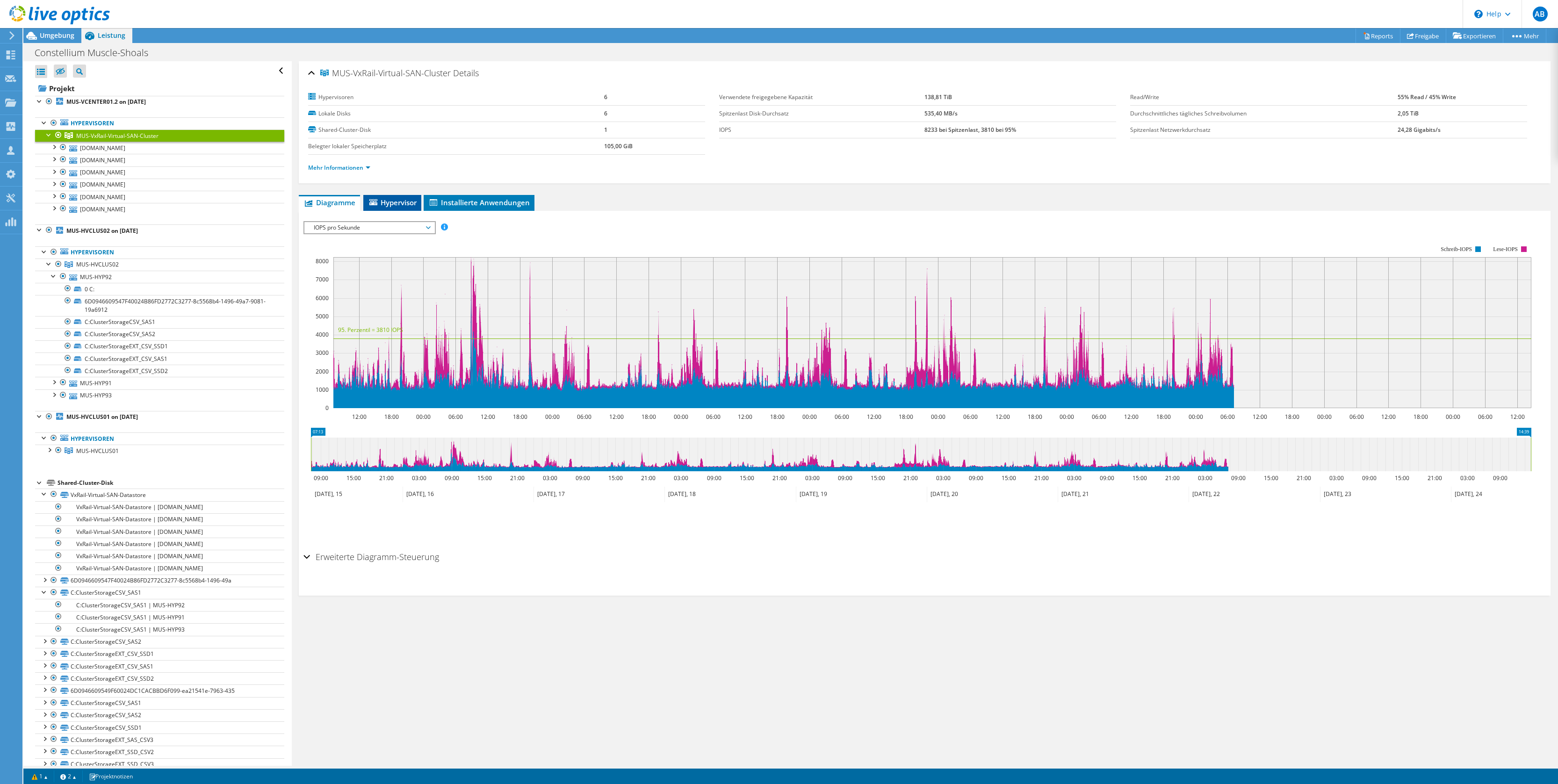
click at [394, 201] on span "Hypervisor" at bounding box center [392, 202] width 49 height 9
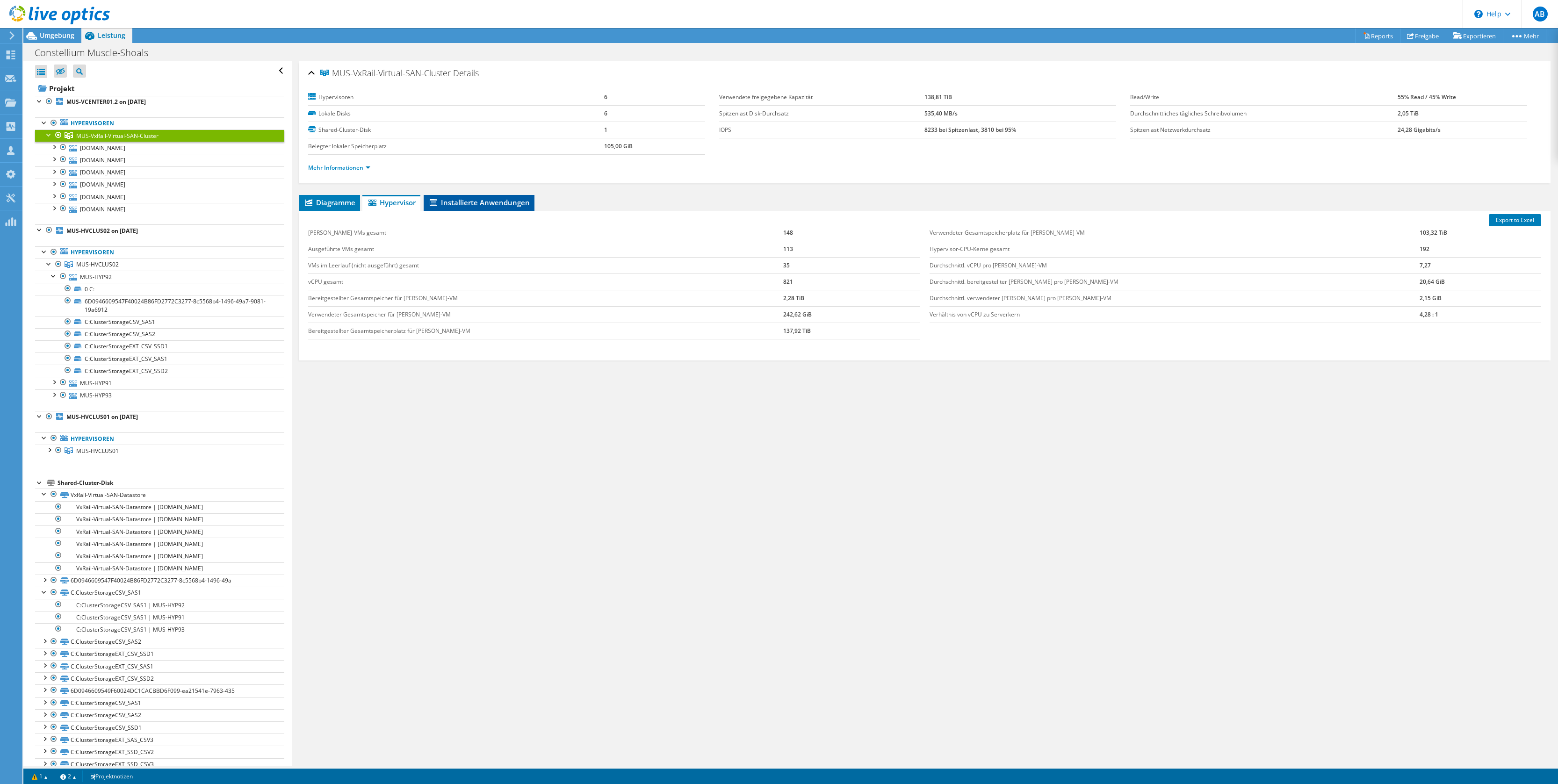
click at [474, 202] on span "Installierte Anwendungen" at bounding box center [479, 202] width 101 height 9
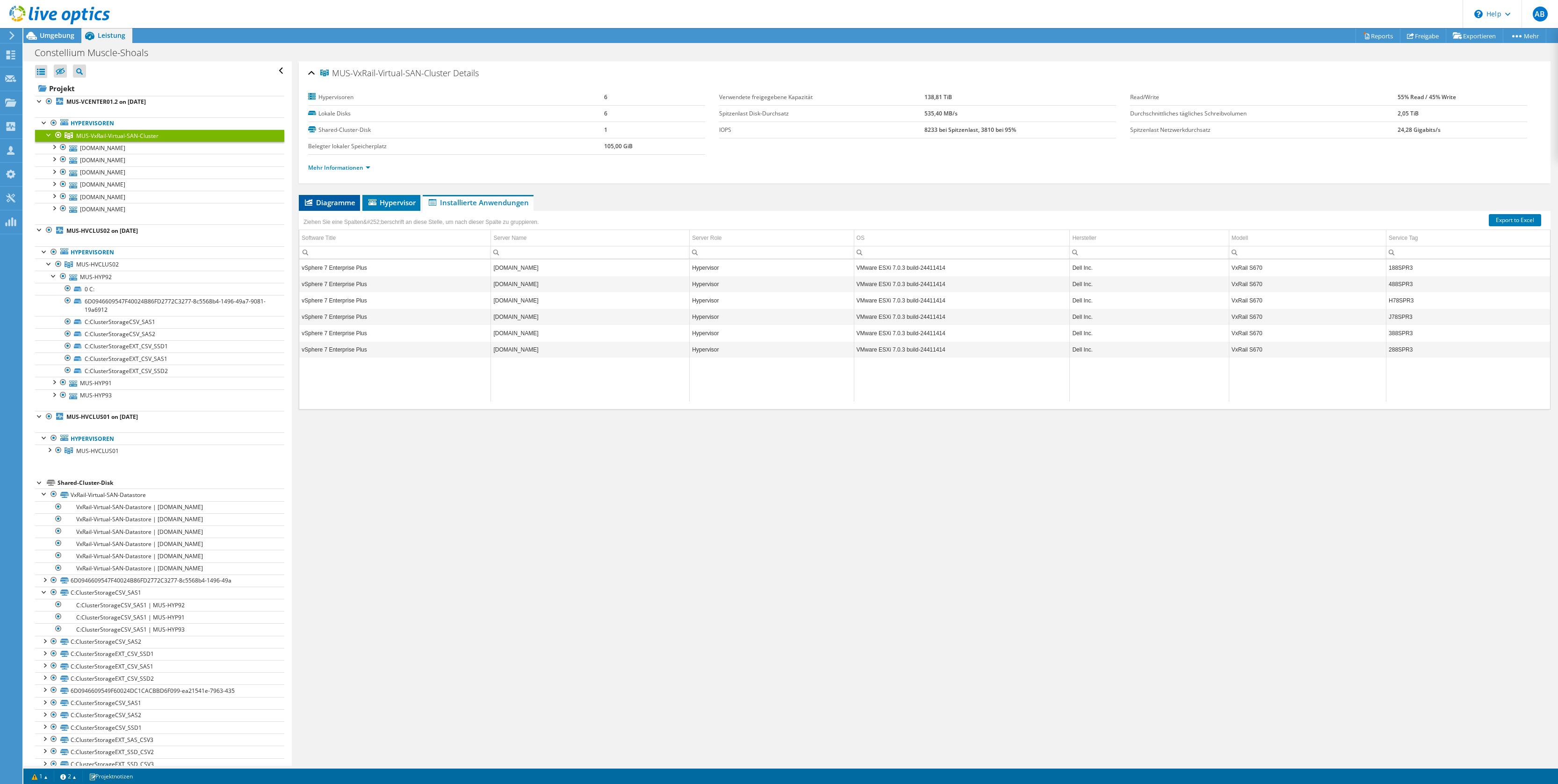
click at [329, 203] on span "Diagramme" at bounding box center [329, 202] width 52 height 9
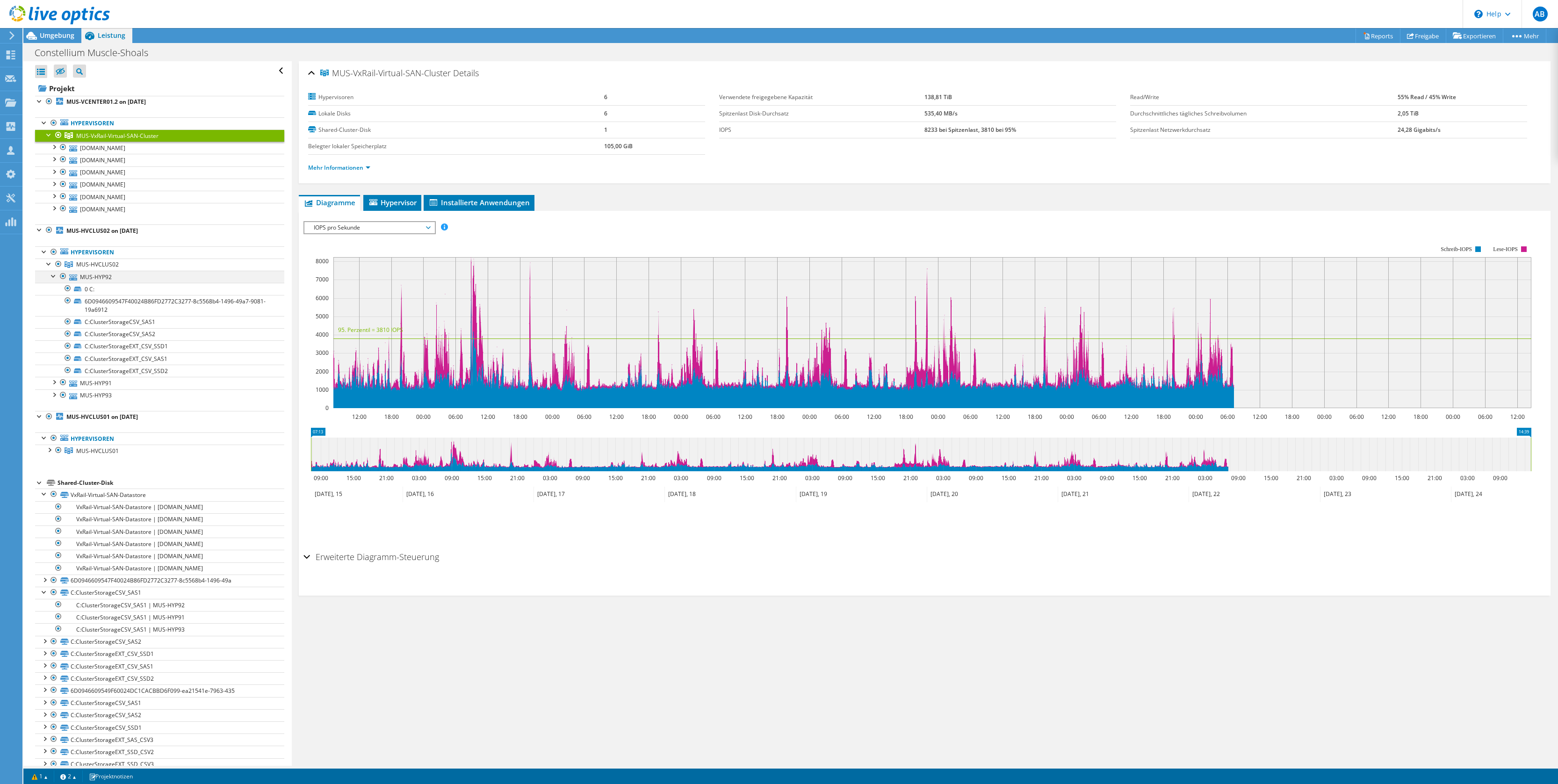
click at [54, 276] on div at bounding box center [53, 275] width 9 height 9
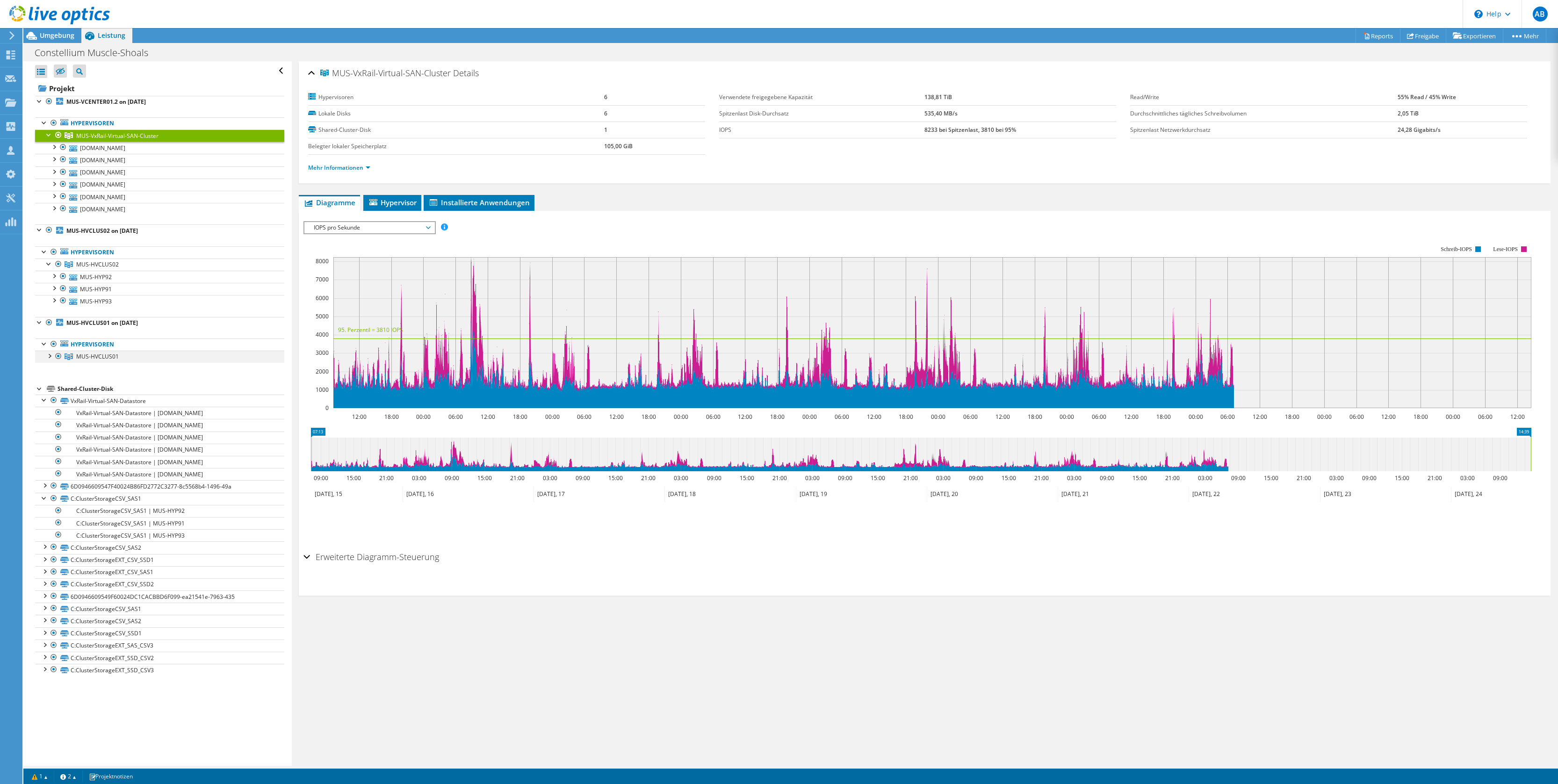
click at [51, 356] on div at bounding box center [49, 355] width 9 height 9
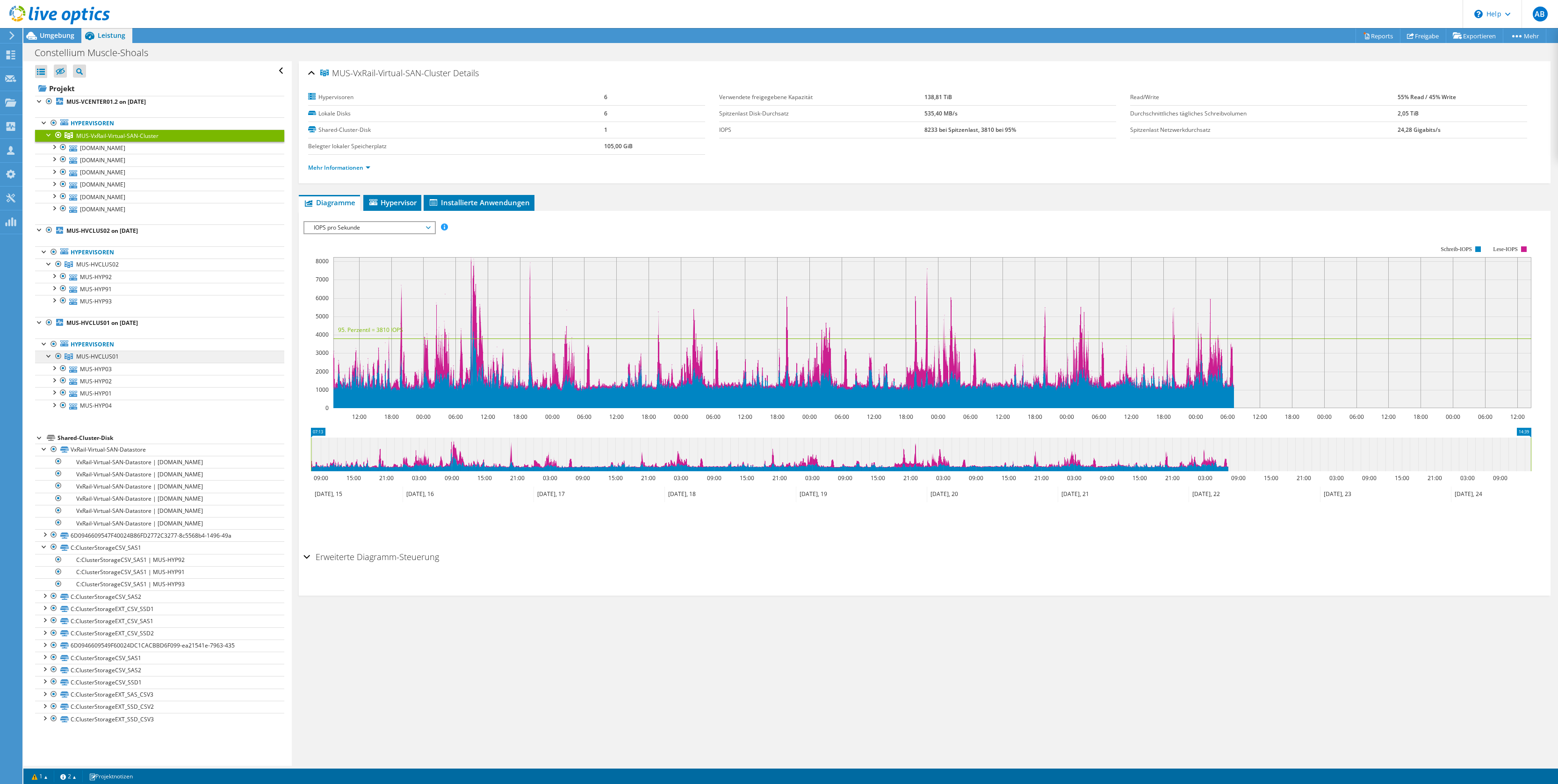
click at [93, 140] on span "MUS-HVCLUS01" at bounding box center [117, 136] width 82 height 8
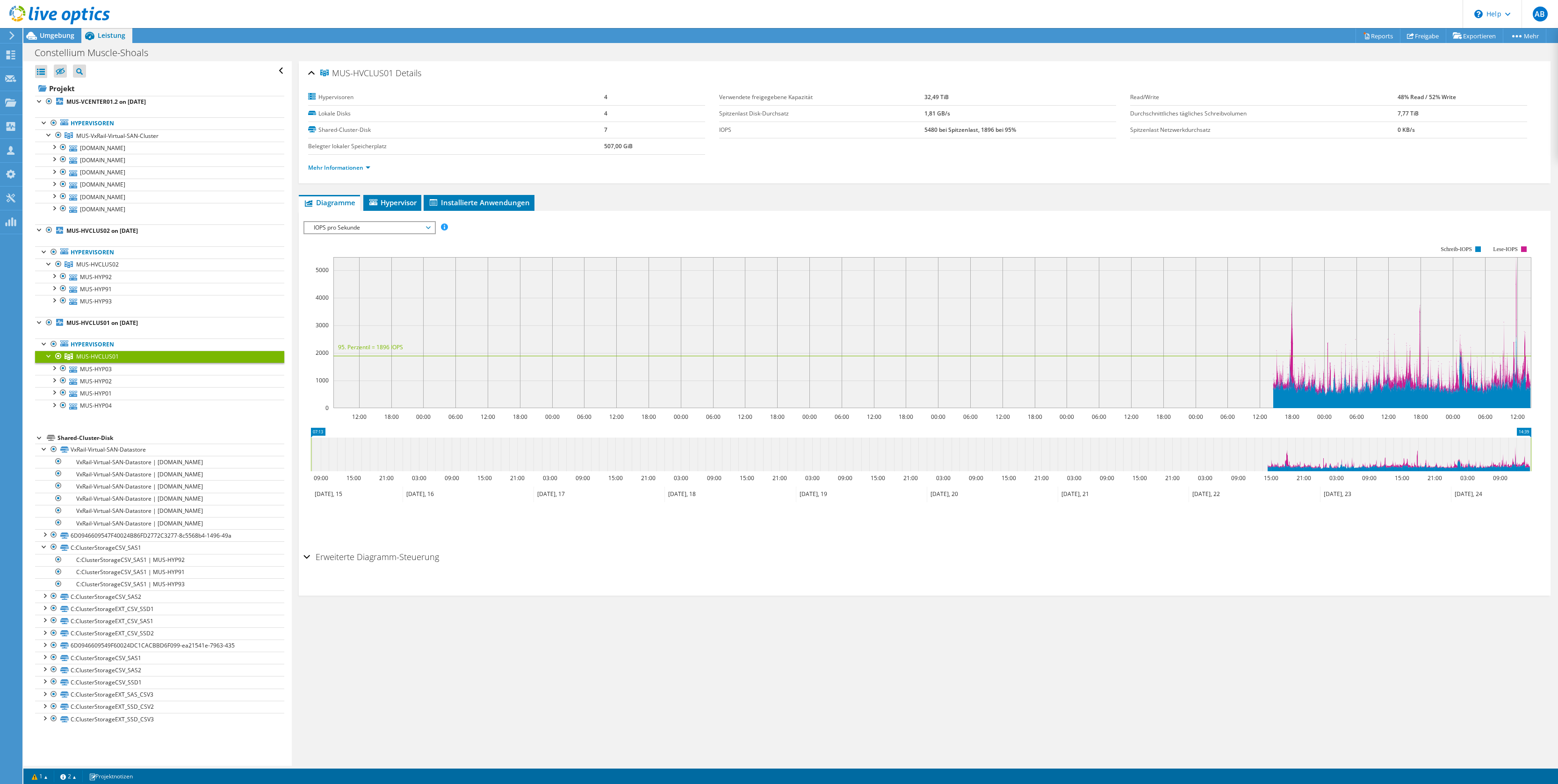
click at [93, 353] on span "MUS-HVCLUS01" at bounding box center [97, 356] width 42 height 8
click at [45, 446] on div at bounding box center [44, 448] width 9 height 9
click at [44, 474] on div at bounding box center [44, 472] width 9 height 9
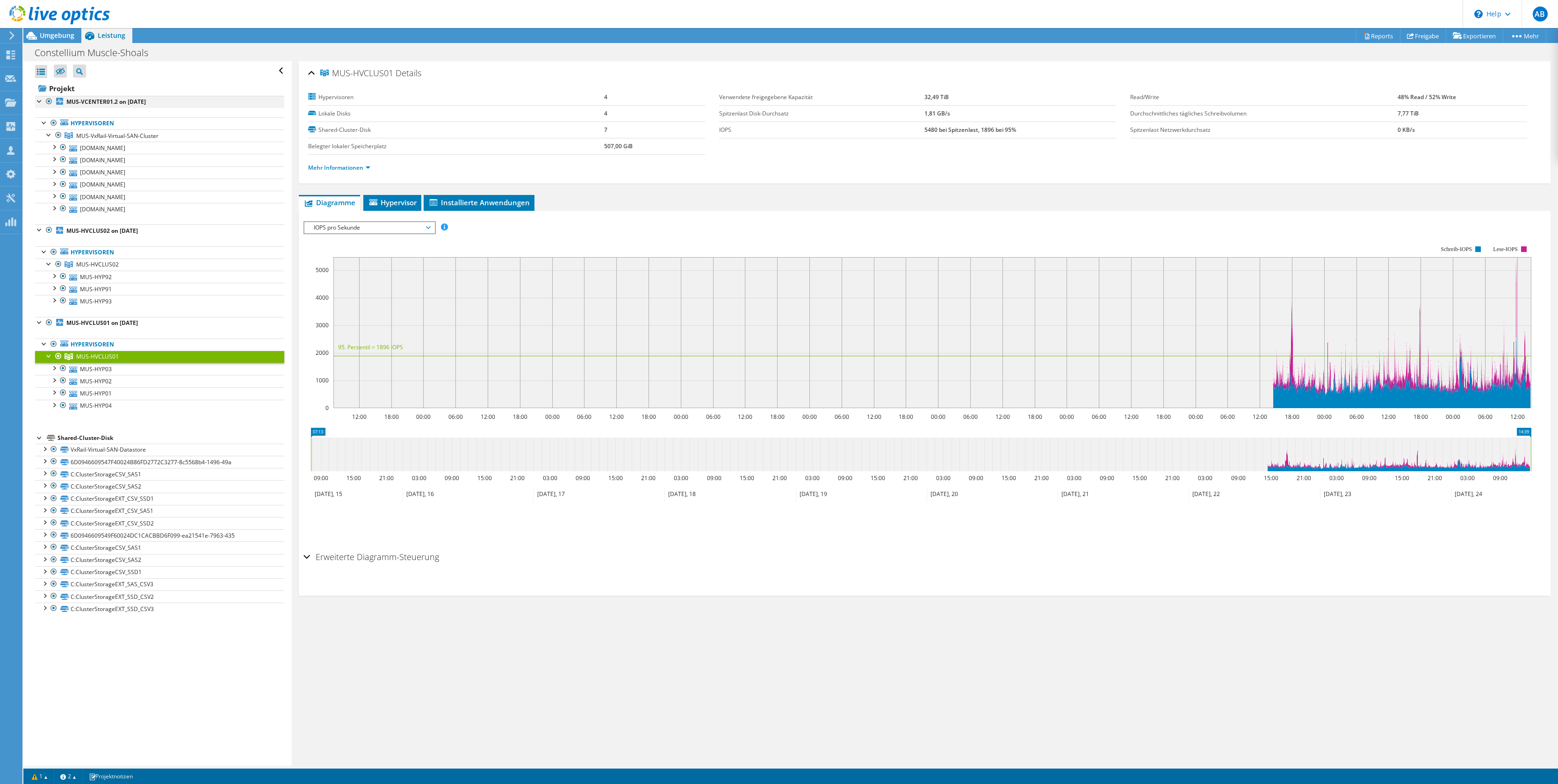
click at [40, 101] on div at bounding box center [39, 100] width 9 height 9
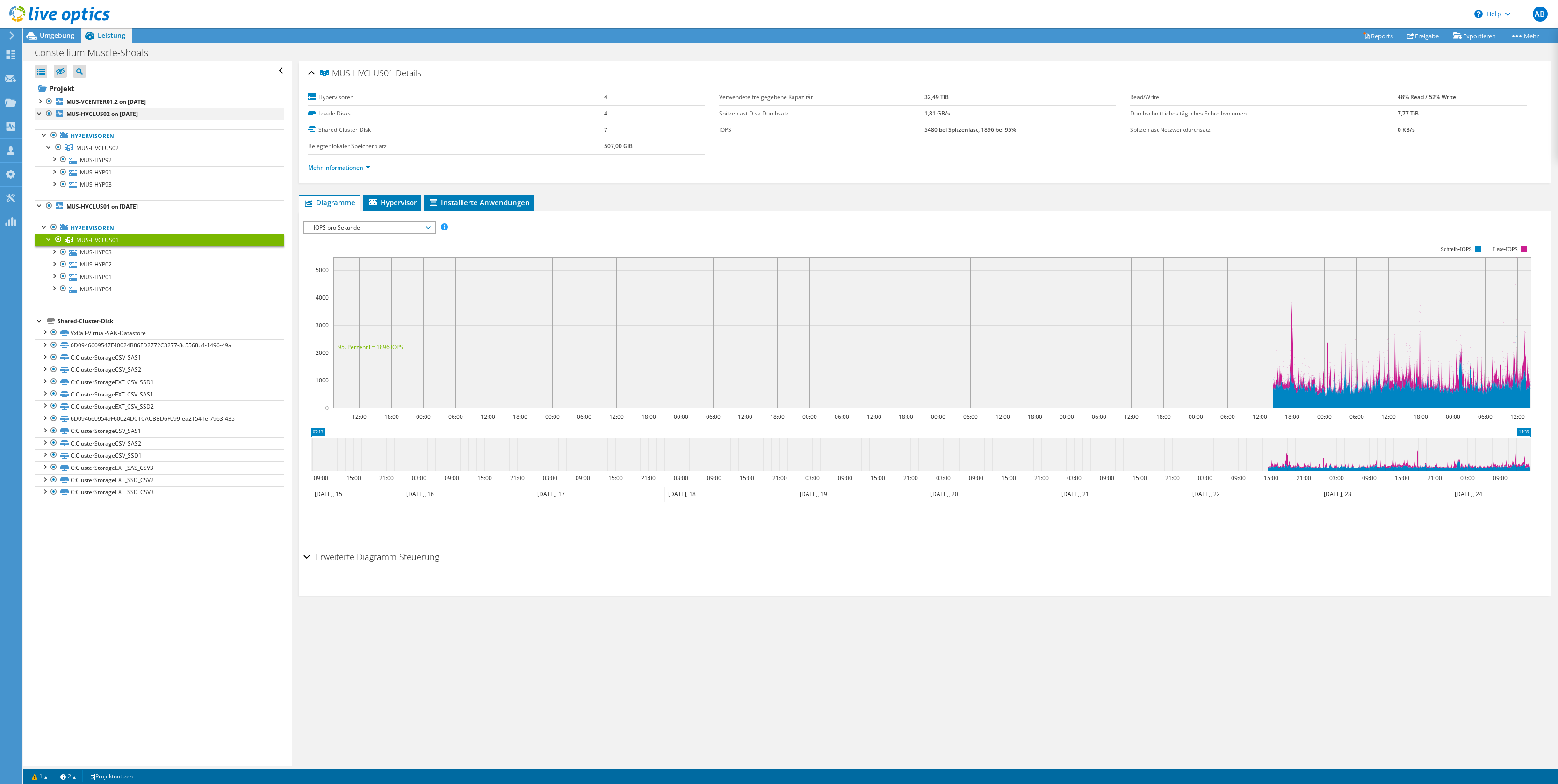
click at [38, 112] on div at bounding box center [39, 112] width 9 height 9
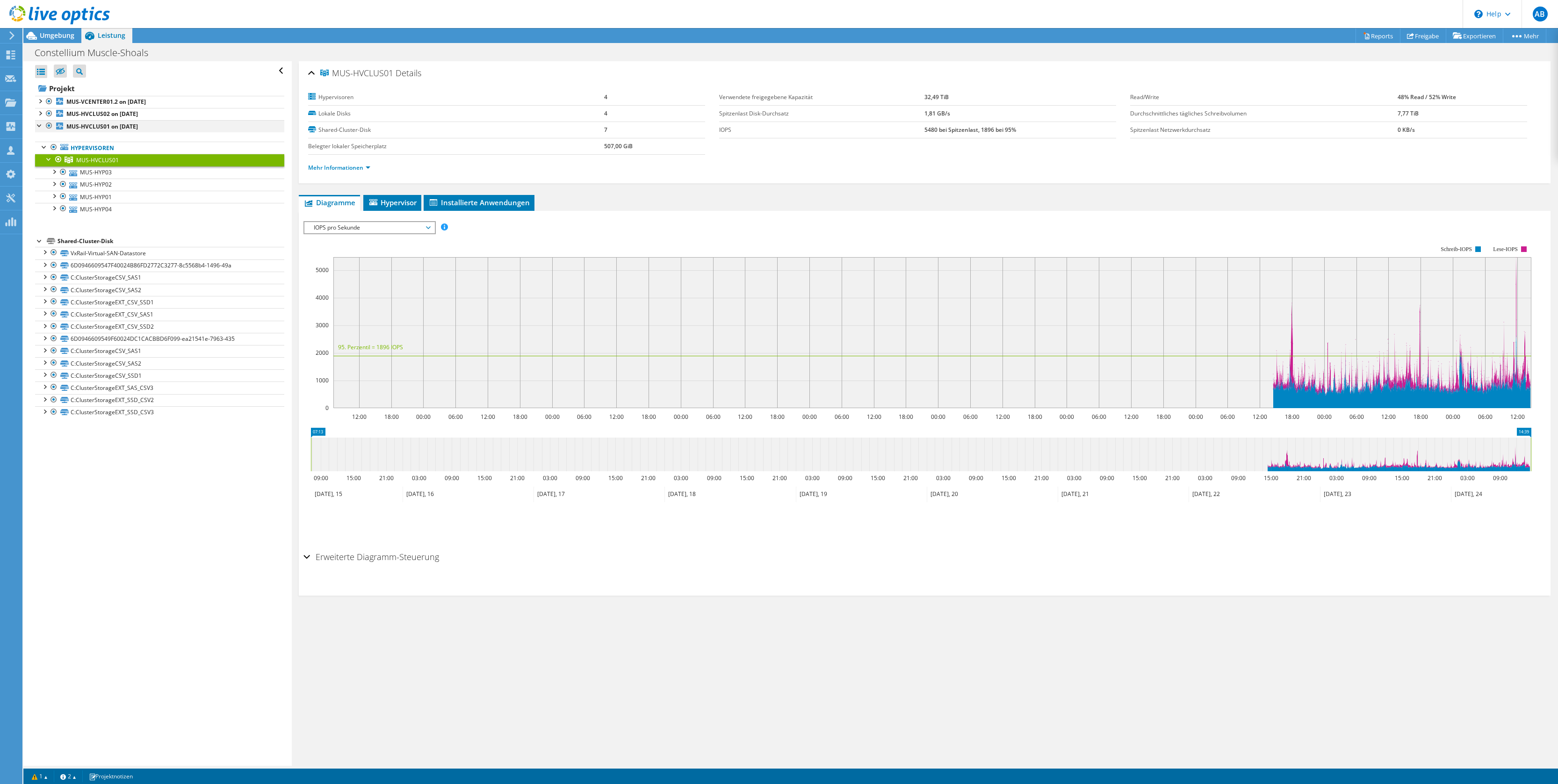
click at [39, 127] on div at bounding box center [39, 125] width 9 height 9
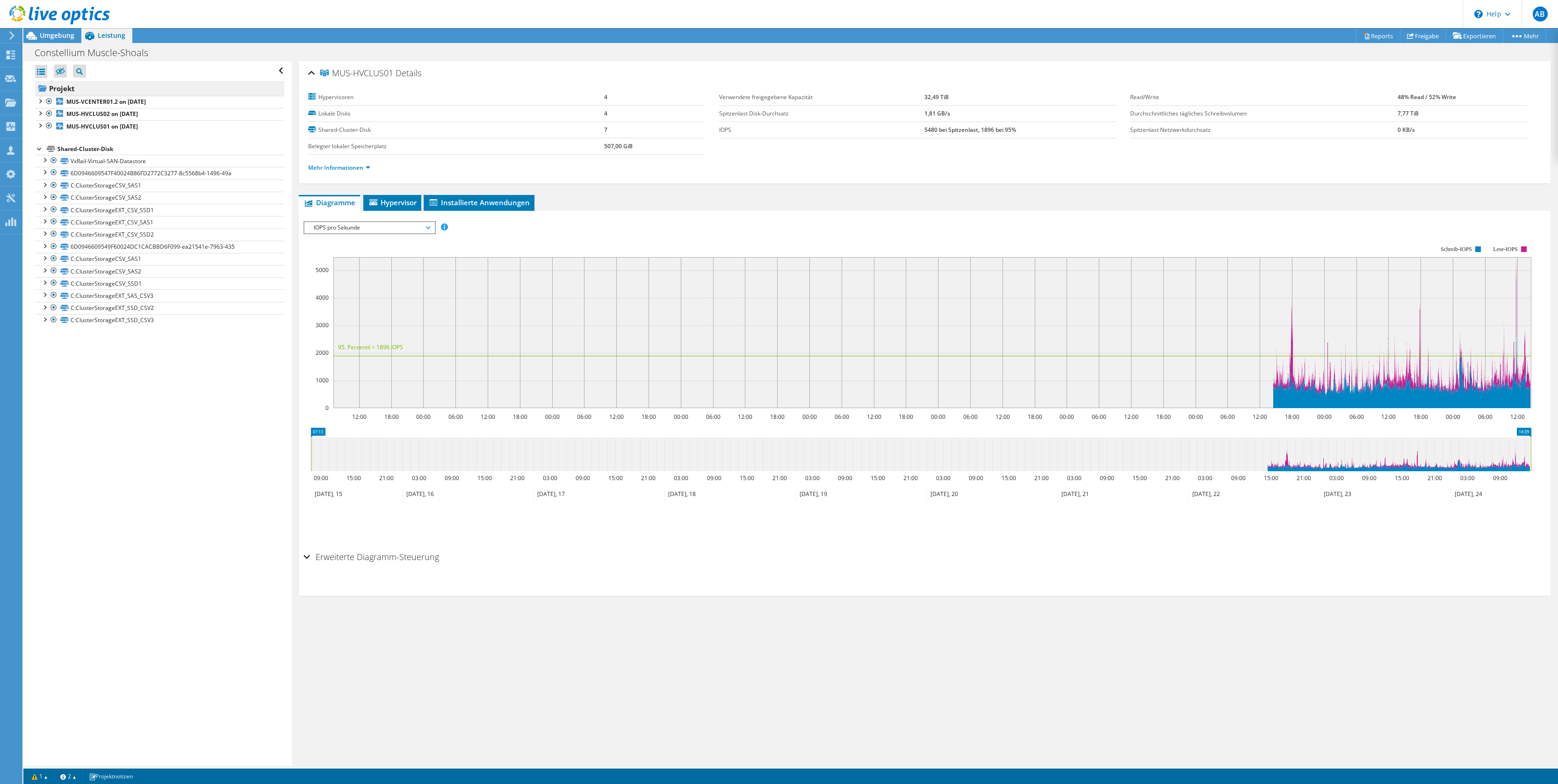
click at [63, 87] on link "Projekt" at bounding box center [160, 88] width 250 height 15
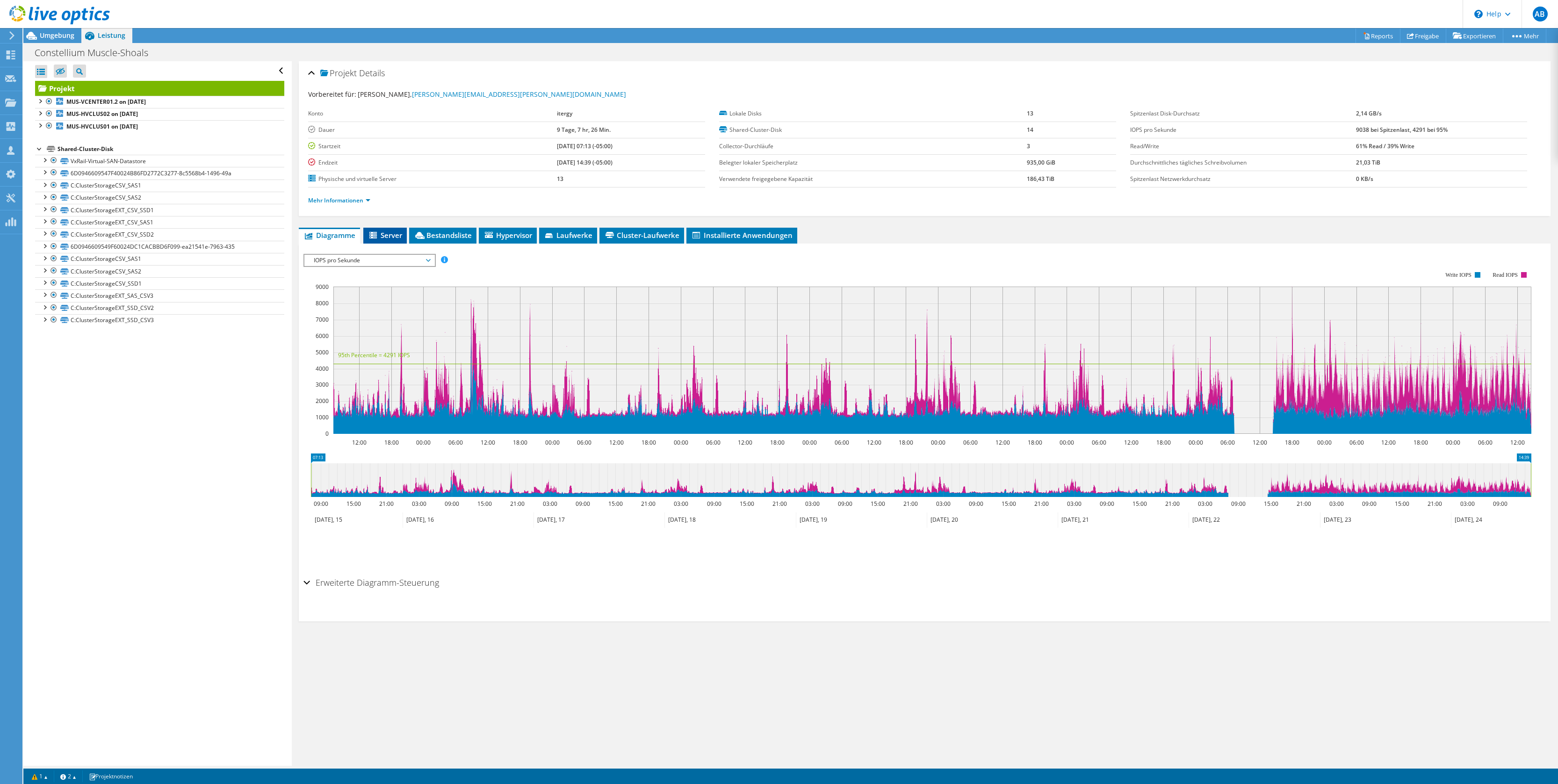
click at [390, 237] on span "Server" at bounding box center [385, 235] width 34 height 9
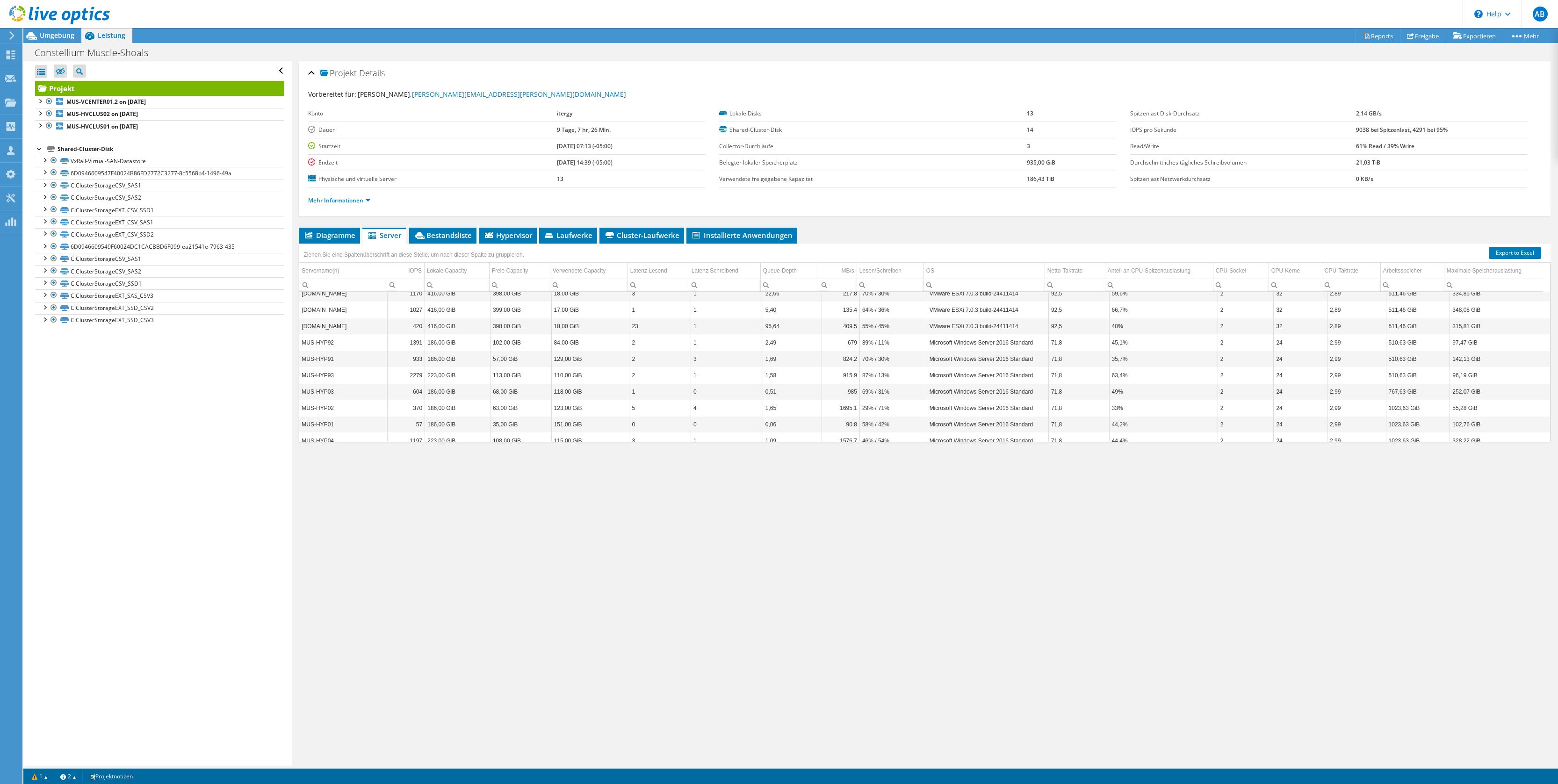
scroll to position [71, 0]
click at [348, 411] on td "MUS-HYP01" at bounding box center [343, 417] width 88 height 17
click at [320, 409] on td "MUS-HYP01" at bounding box center [343, 417] width 88 height 17
click at [322, 394] on td "MUS-HYP02" at bounding box center [343, 400] width 88 height 17
click at [318, 377] on td "MUS-HYP03" at bounding box center [343, 384] width 88 height 17
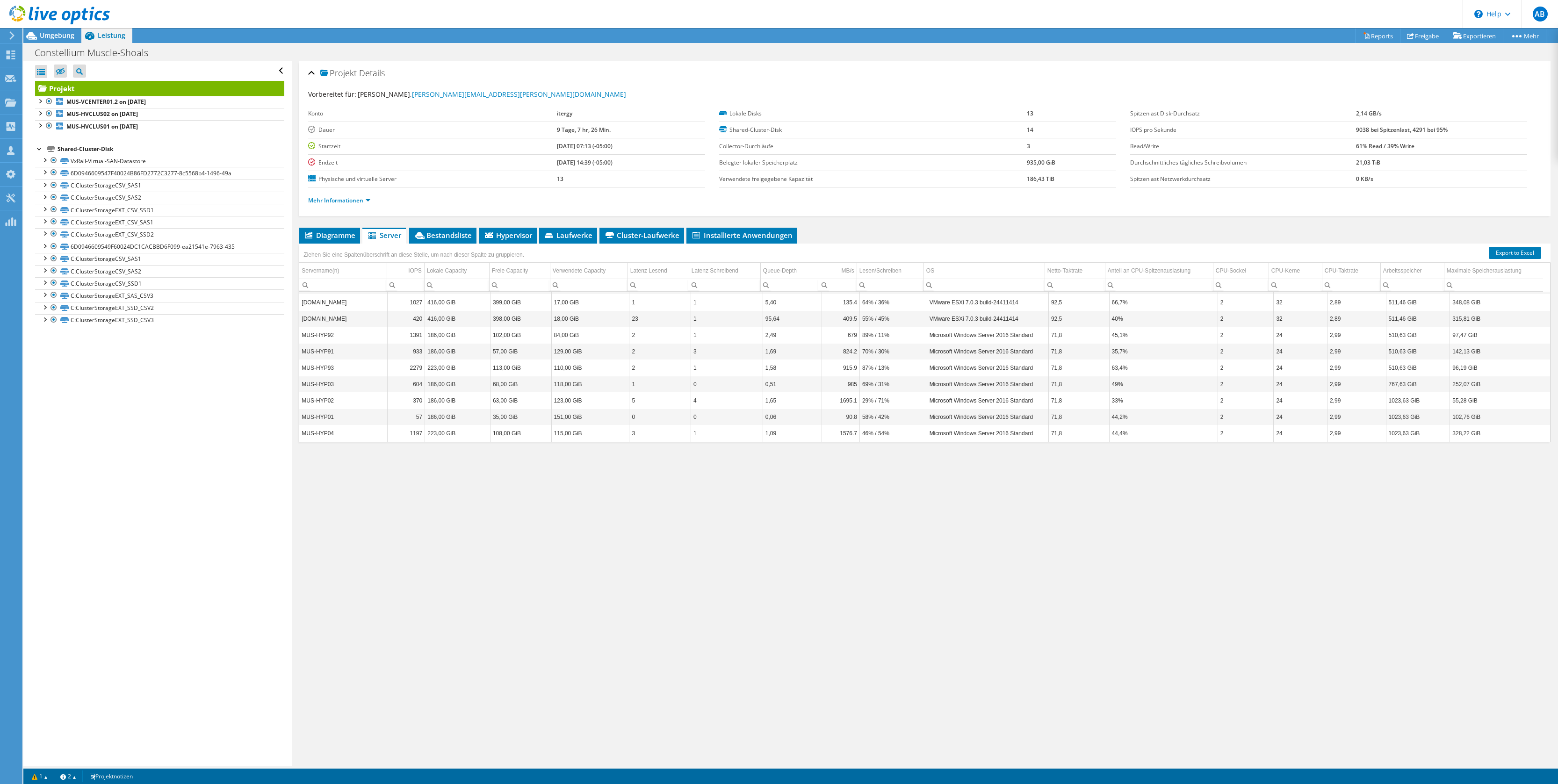
click at [312, 346] on td "MUS-HYP91" at bounding box center [343, 351] width 88 height 17
click at [314, 327] on td "MUS-HYP92" at bounding box center [343, 335] width 88 height 17
click at [312, 363] on td "MUS-HYP93" at bounding box center [343, 367] width 88 height 17
click at [320, 425] on td "MUS-HYP04" at bounding box center [343, 433] width 88 height 17
click at [506, 238] on span "Hypervisor" at bounding box center [508, 235] width 49 height 9
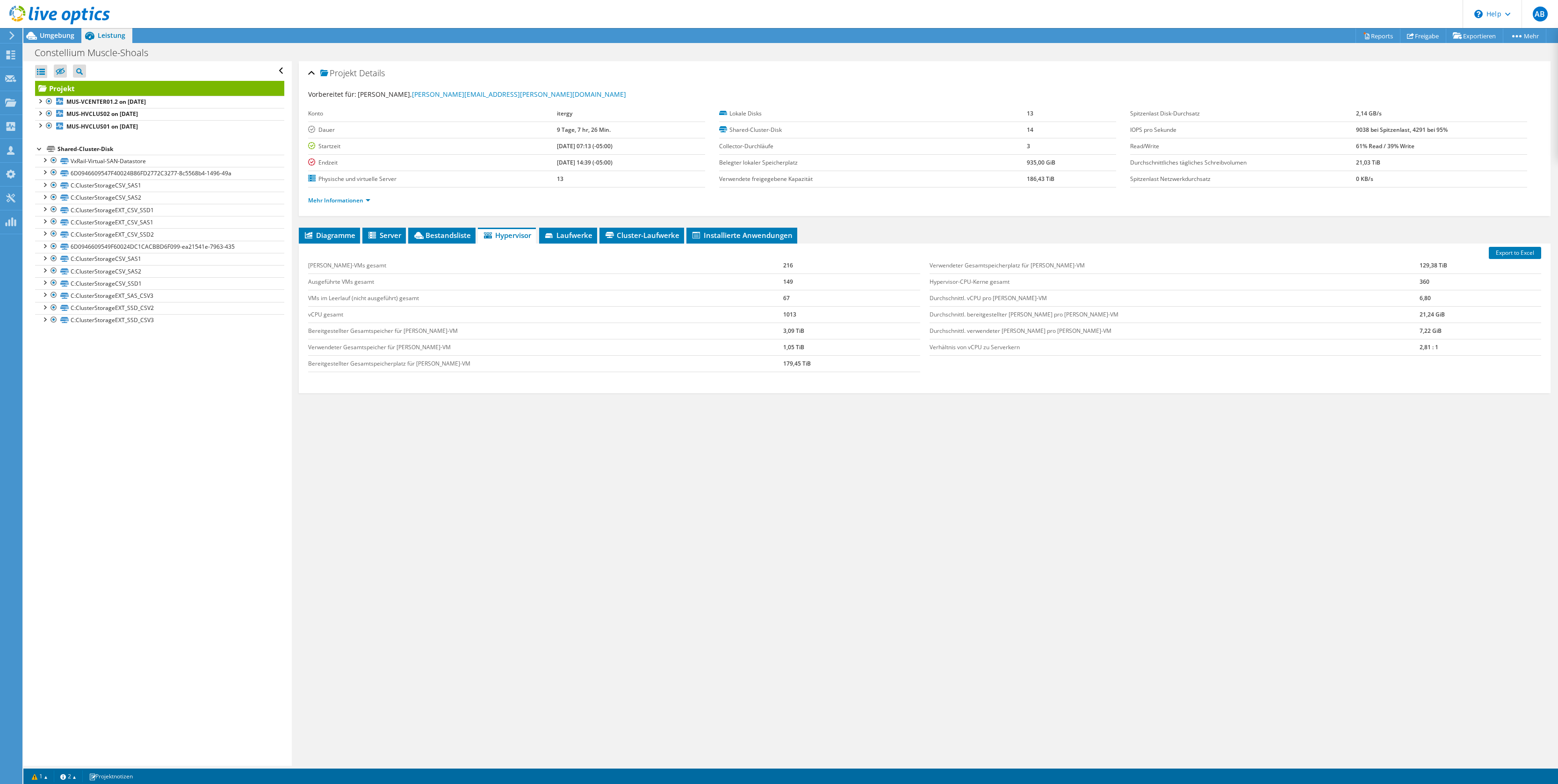
click at [388, 300] on td "VMs im Leerlauf (nicht ausgeführt) gesamt" at bounding box center [545, 298] width 475 height 17
click at [1036, 302] on td "Durchschnittl. vCPU pro Gast-VM" at bounding box center [1175, 298] width 490 height 17
drag, startPoint x: 309, startPoint y: 298, endPoint x: 779, endPoint y: 299, distance: 470.0
click at [779, 299] on tr "VMs im Leerlauf (nicht ausgeführt) gesamt 67" at bounding box center [613, 298] width 612 height 17
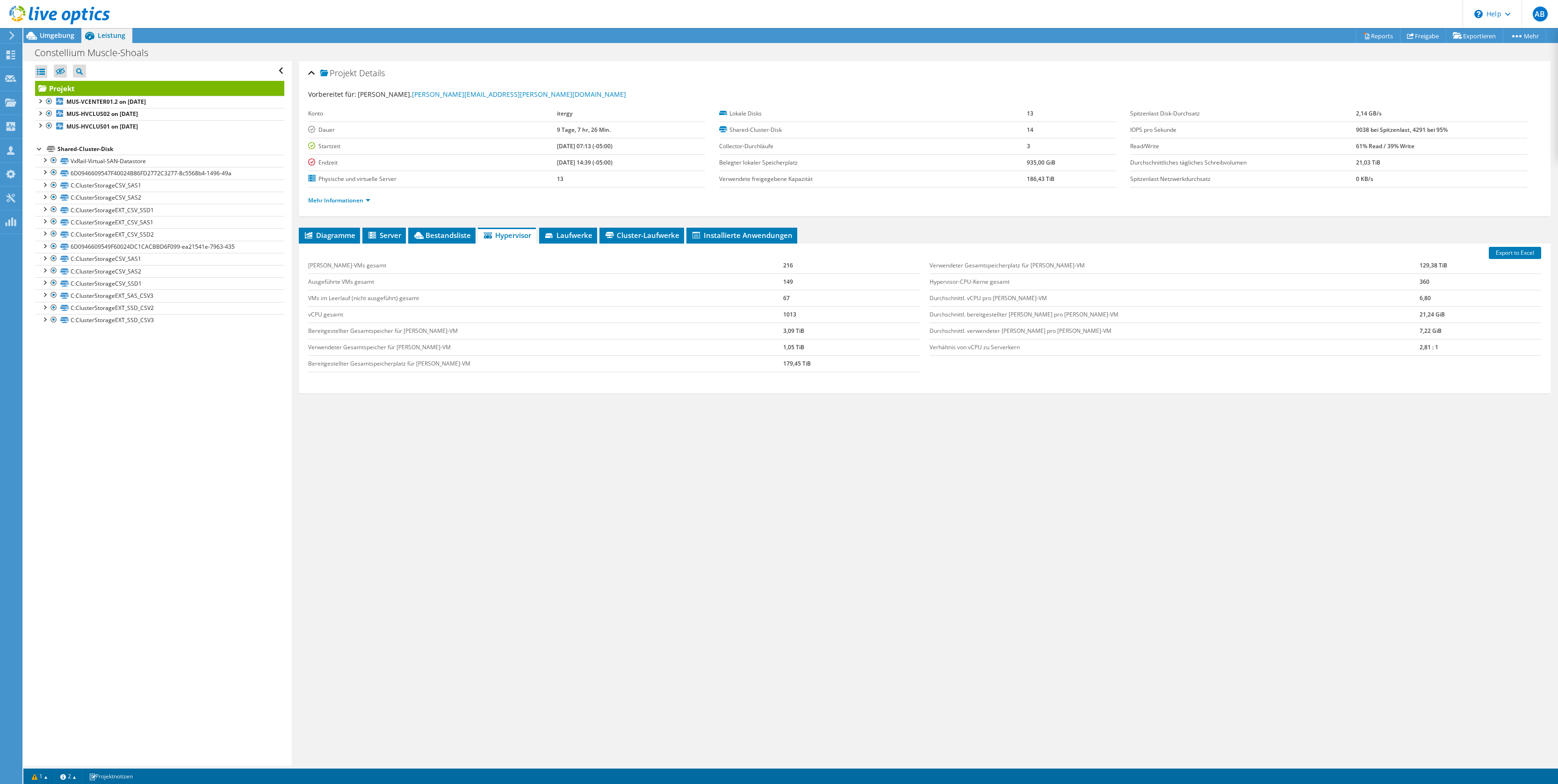
click at [995, 631] on div "Projekt Details Vorbereitet für: Paul Pawlowski, paul.pawlowski@itergy.com Kont…" at bounding box center [925, 414] width 1266 height 705
click at [9, 58] on use at bounding box center [11, 55] width 9 height 9
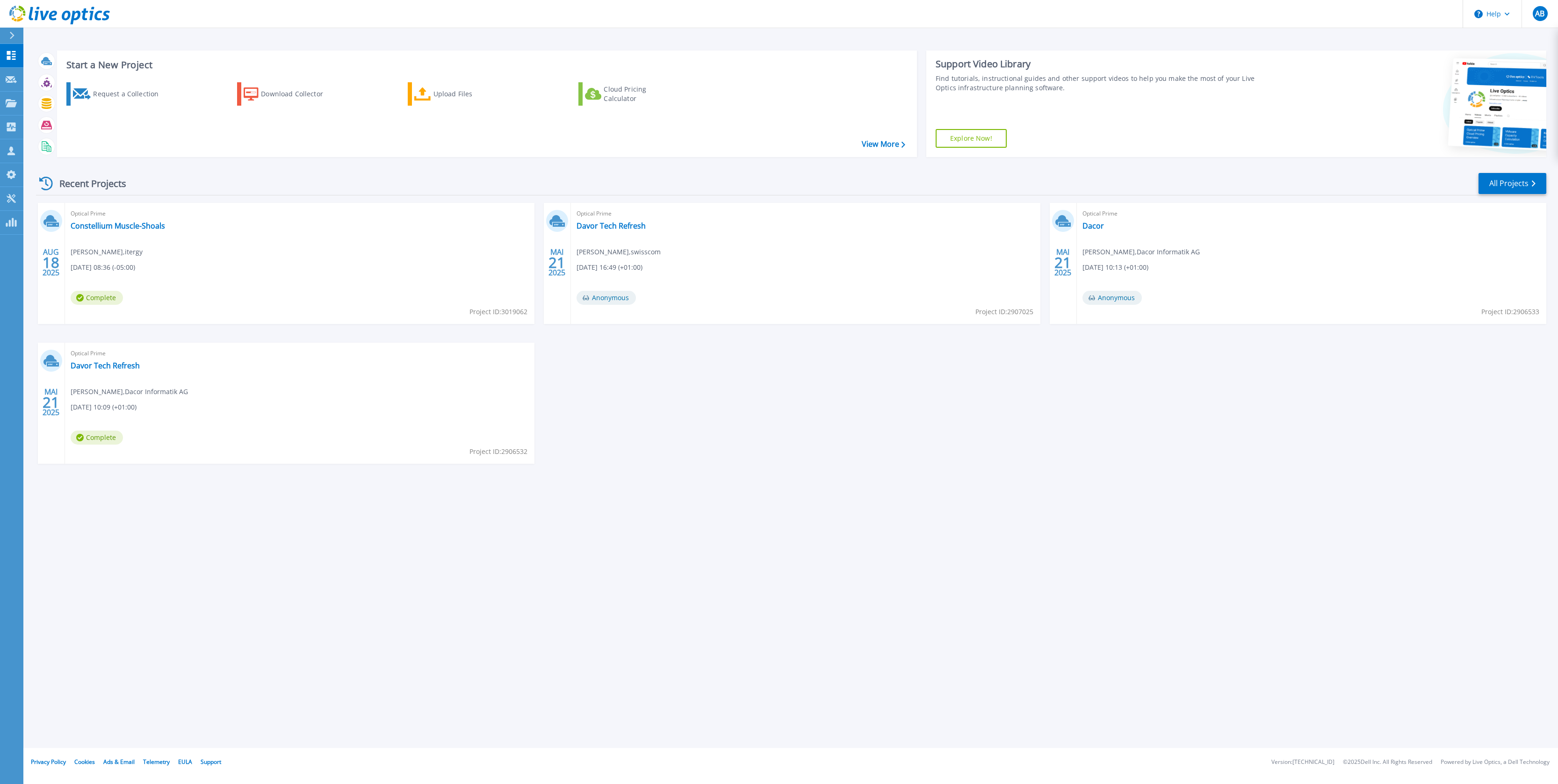
click at [967, 136] on link "Explore Now!" at bounding box center [972, 138] width 71 height 18
